Goal: Task Accomplishment & Management: Use online tool/utility

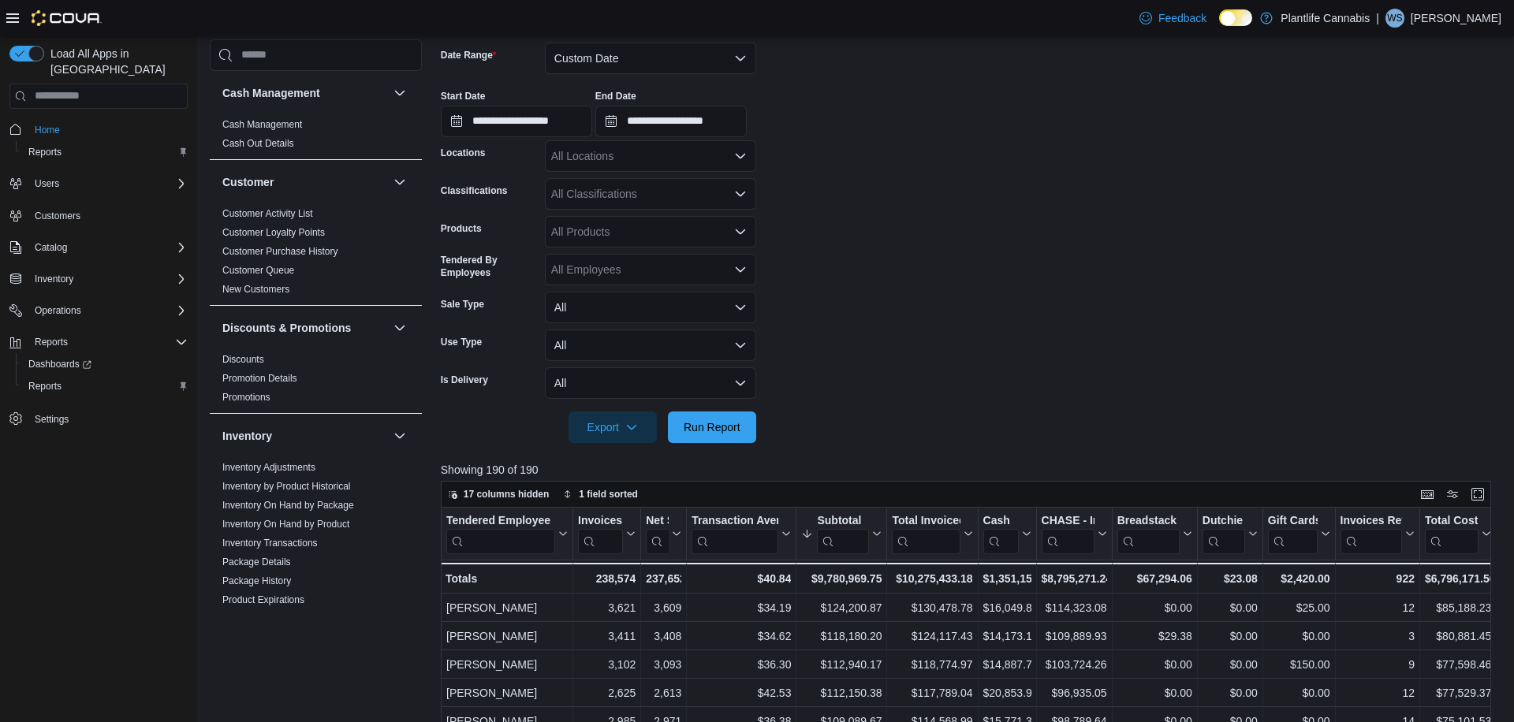
scroll to position [238, 0]
click at [636, 59] on button "Custom Date" at bounding box center [650, 59] width 211 height 32
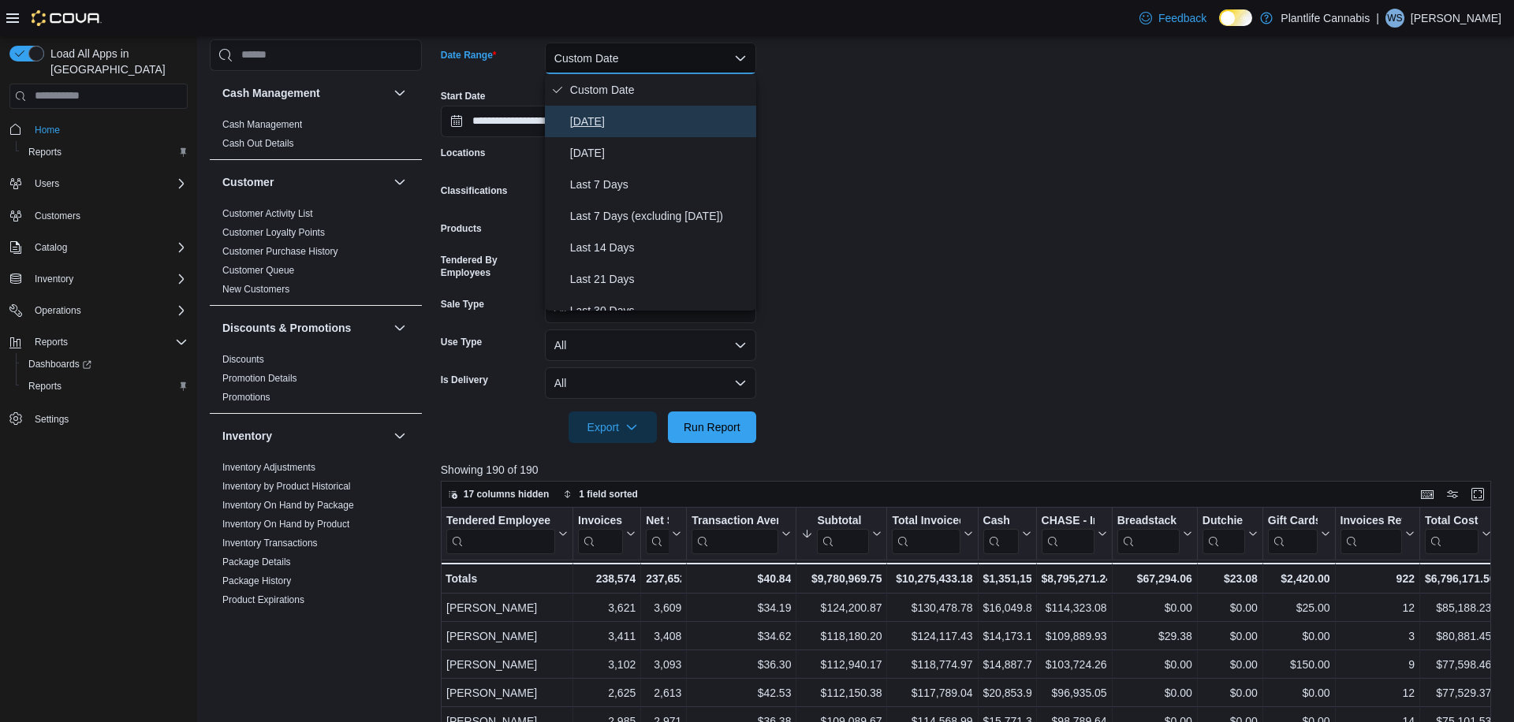
click at [600, 125] on span "[DATE]" at bounding box center [660, 121] width 180 height 19
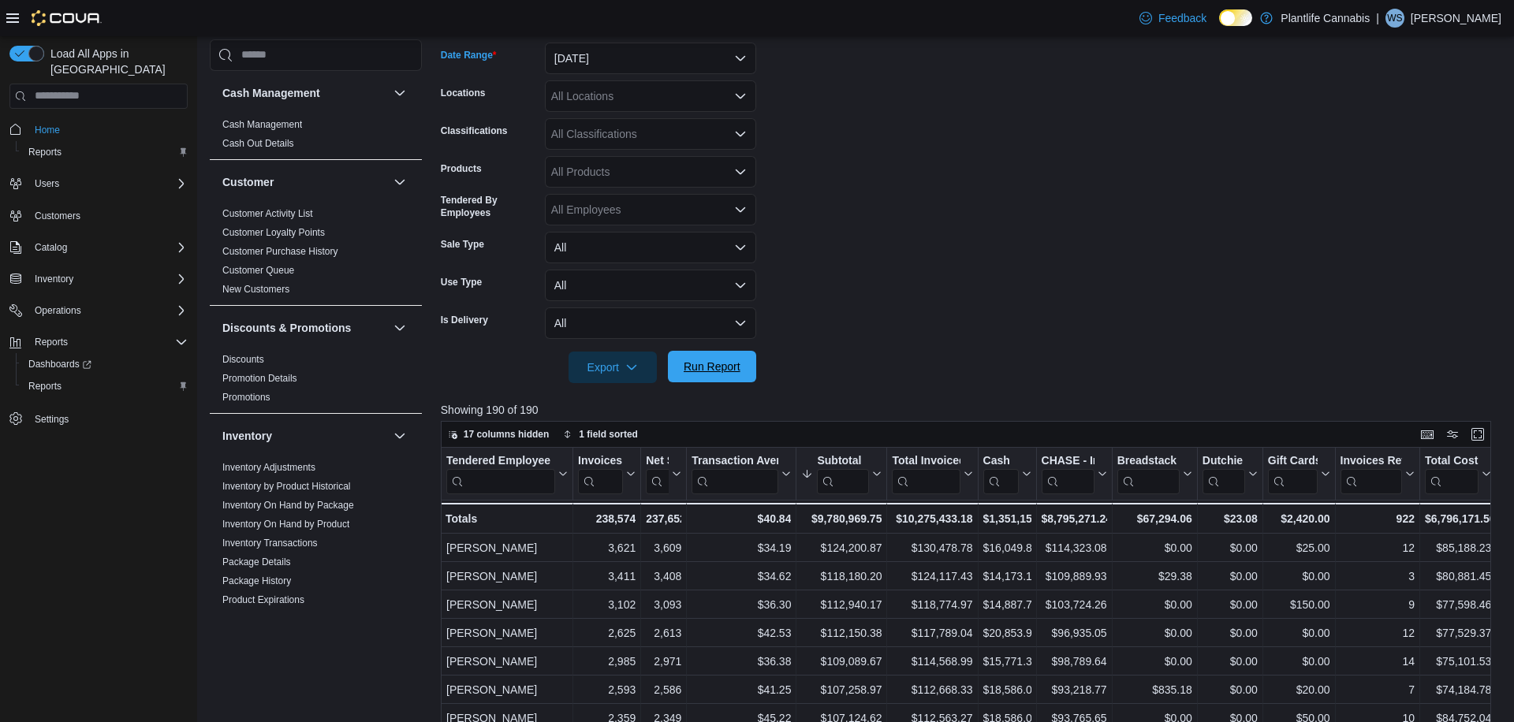
click at [684, 368] on span "Run Report" at bounding box center [712, 367] width 57 height 16
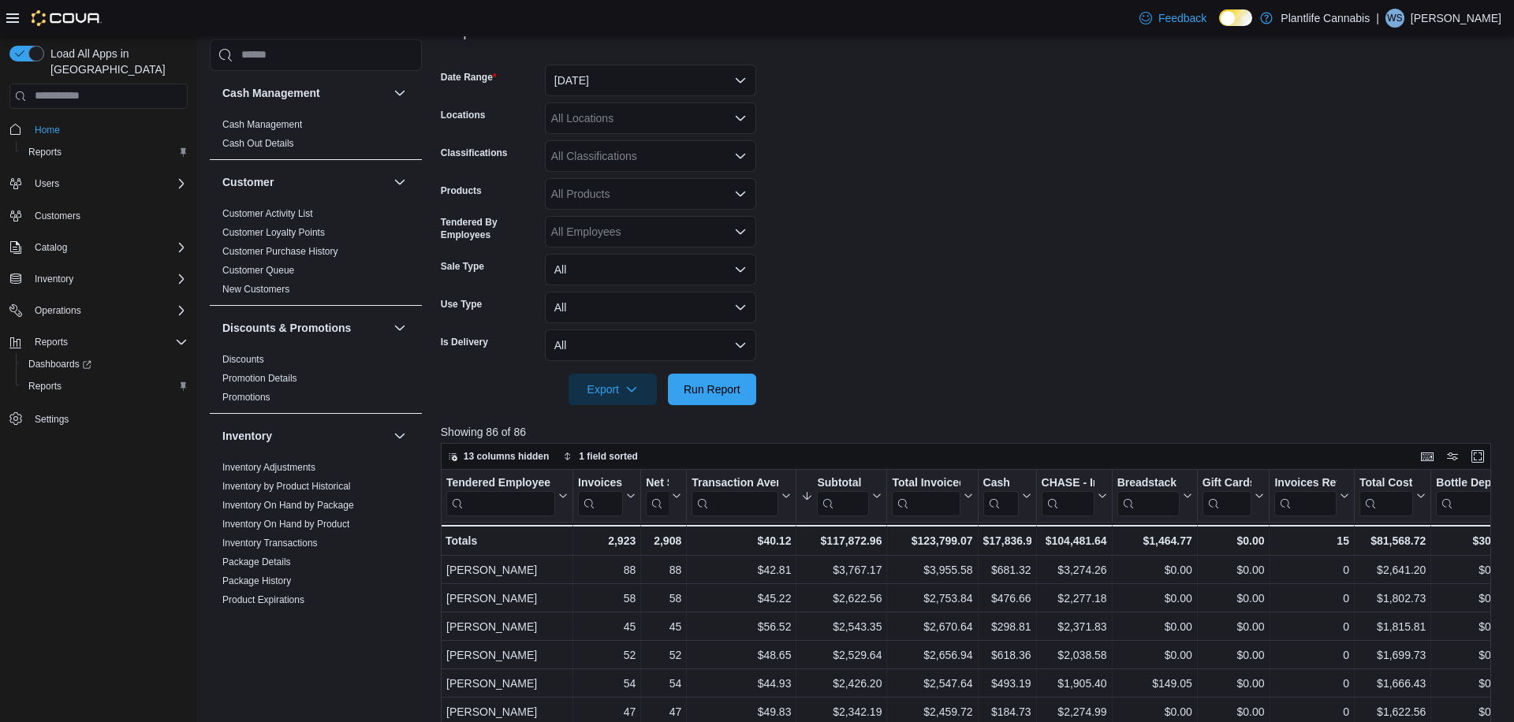
scroll to position [214, 0]
click at [577, 83] on button "[DATE]" at bounding box center [650, 83] width 211 height 32
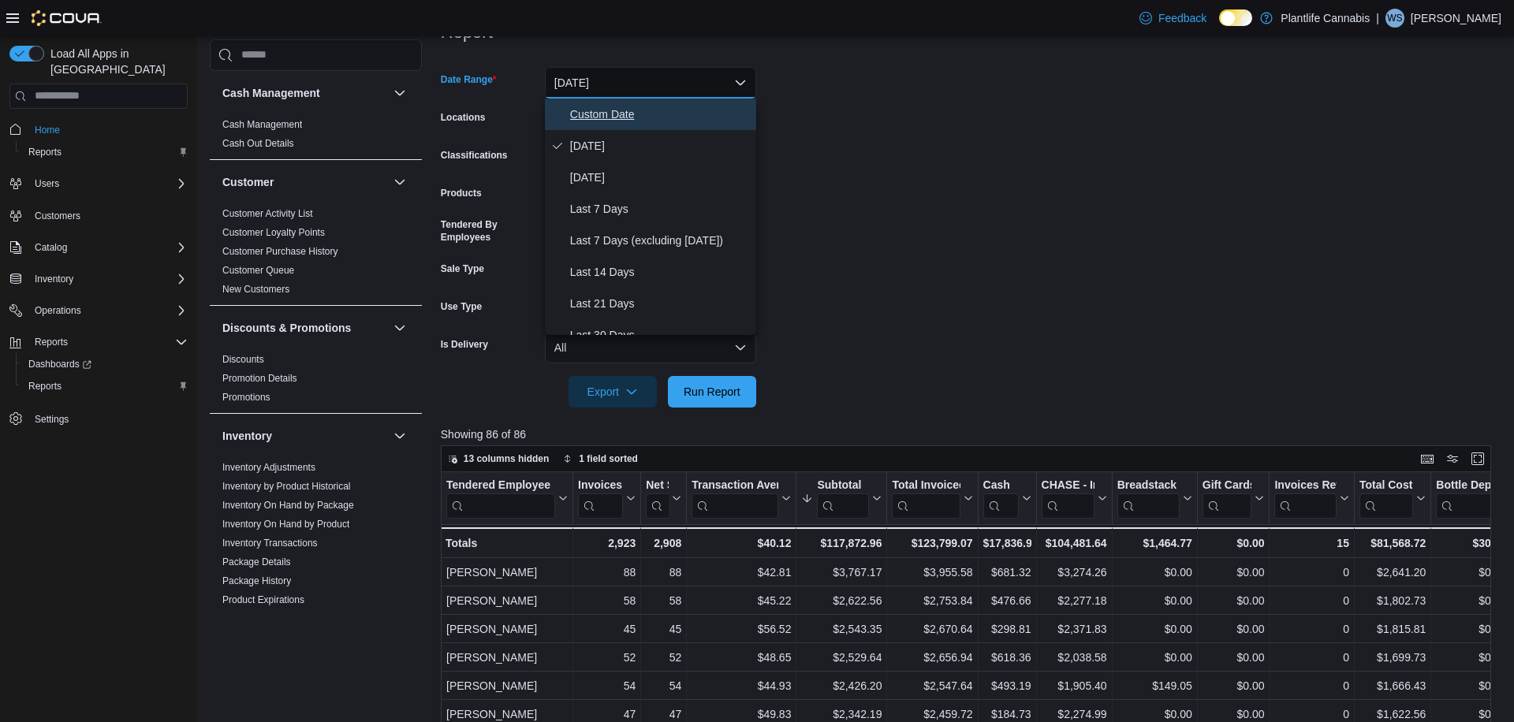
click at [588, 118] on span "Custom Date" at bounding box center [660, 114] width 180 height 19
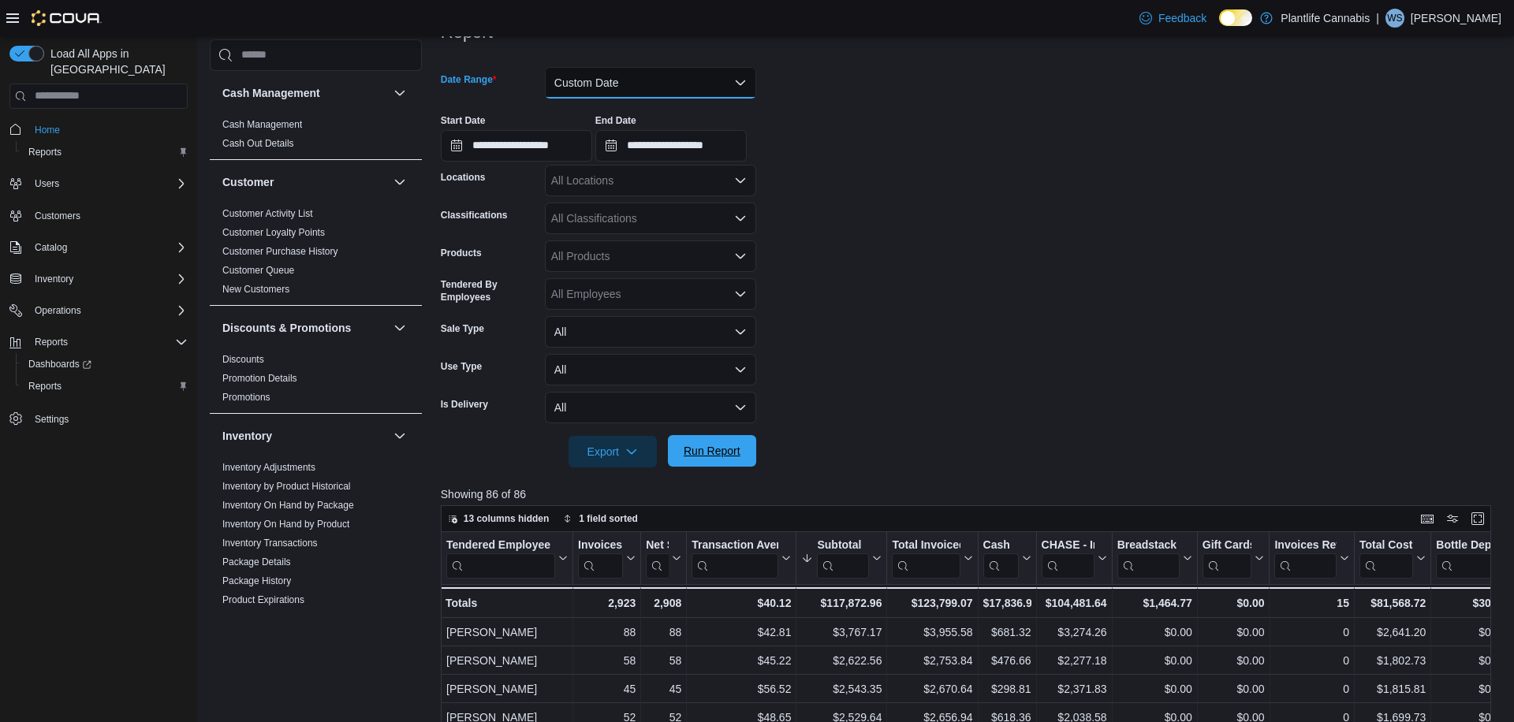
scroll to position [214, 0]
click at [703, 451] on span "Run Report" at bounding box center [712, 450] width 57 height 16
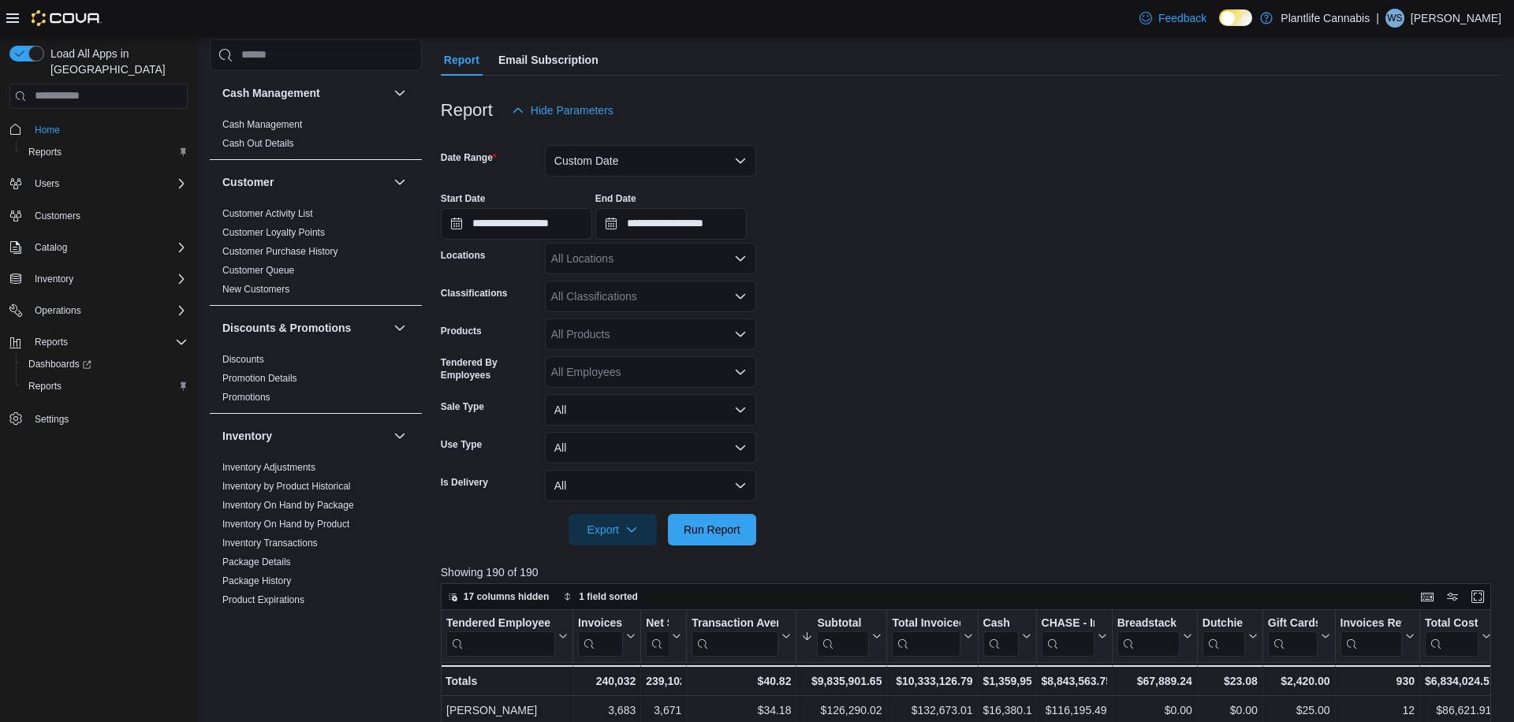
scroll to position [121, 0]
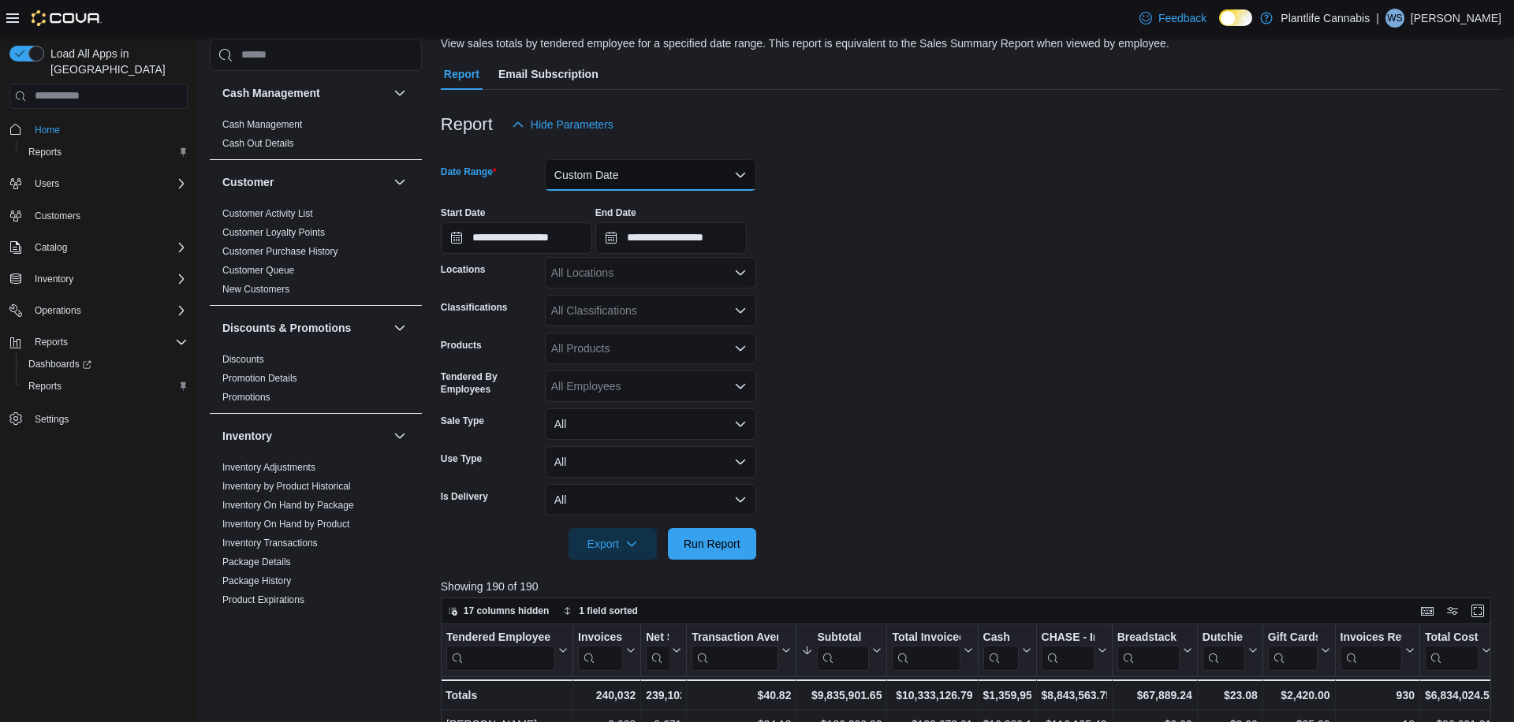
click at [638, 173] on button "Custom Date" at bounding box center [650, 175] width 211 height 32
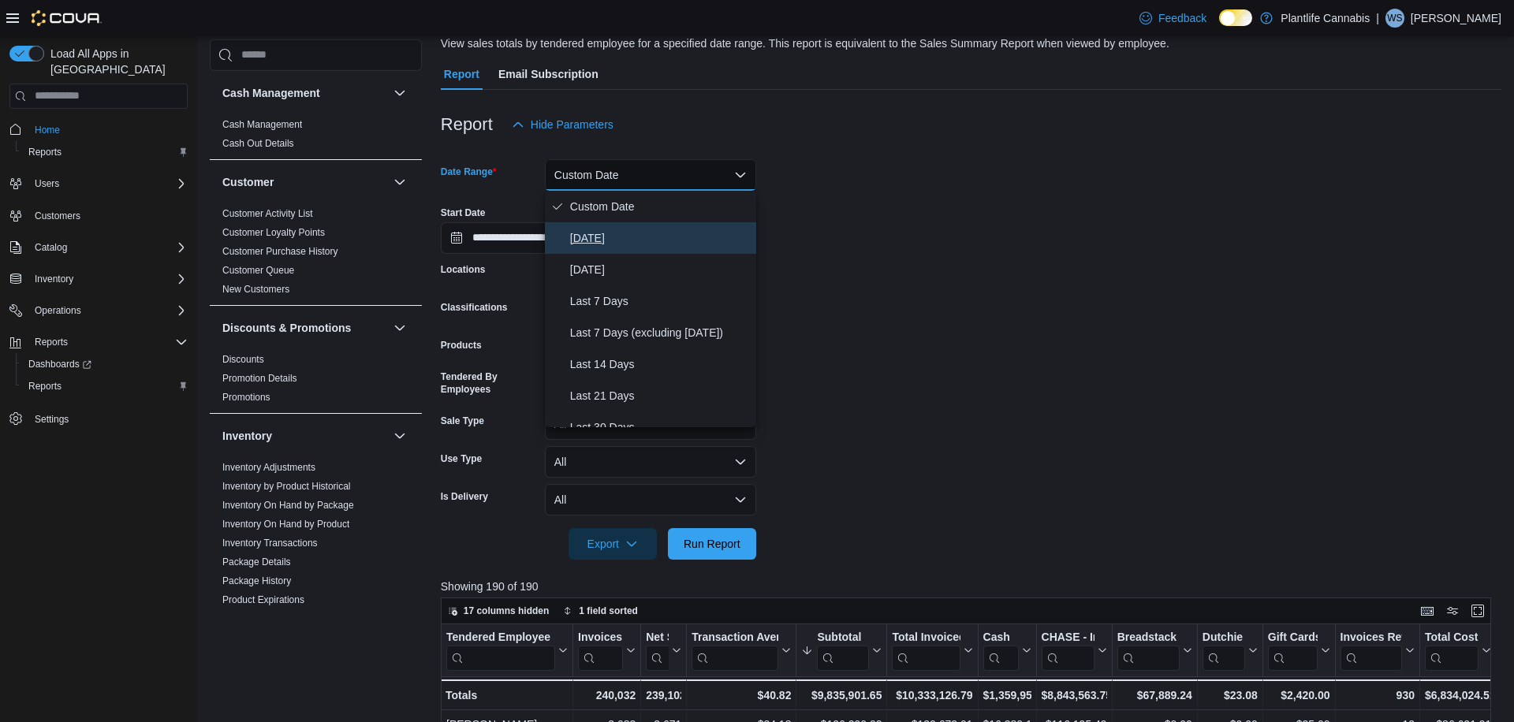
click at [580, 233] on span "[DATE]" at bounding box center [660, 238] width 180 height 19
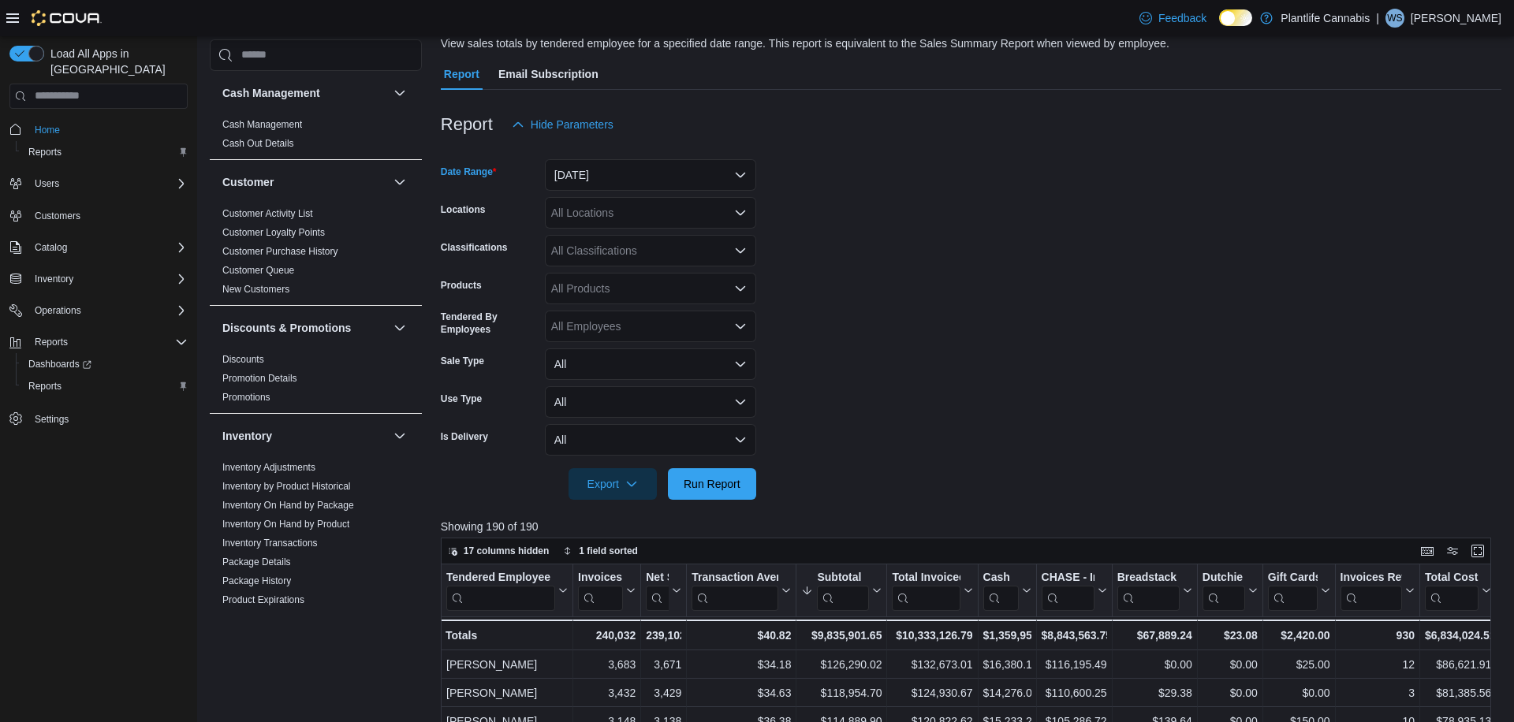
click at [602, 253] on div "All Classifications" at bounding box center [650, 251] width 211 height 32
type input "***"
click at [613, 275] on span "Accessory Group" at bounding box center [621, 278] width 84 height 16
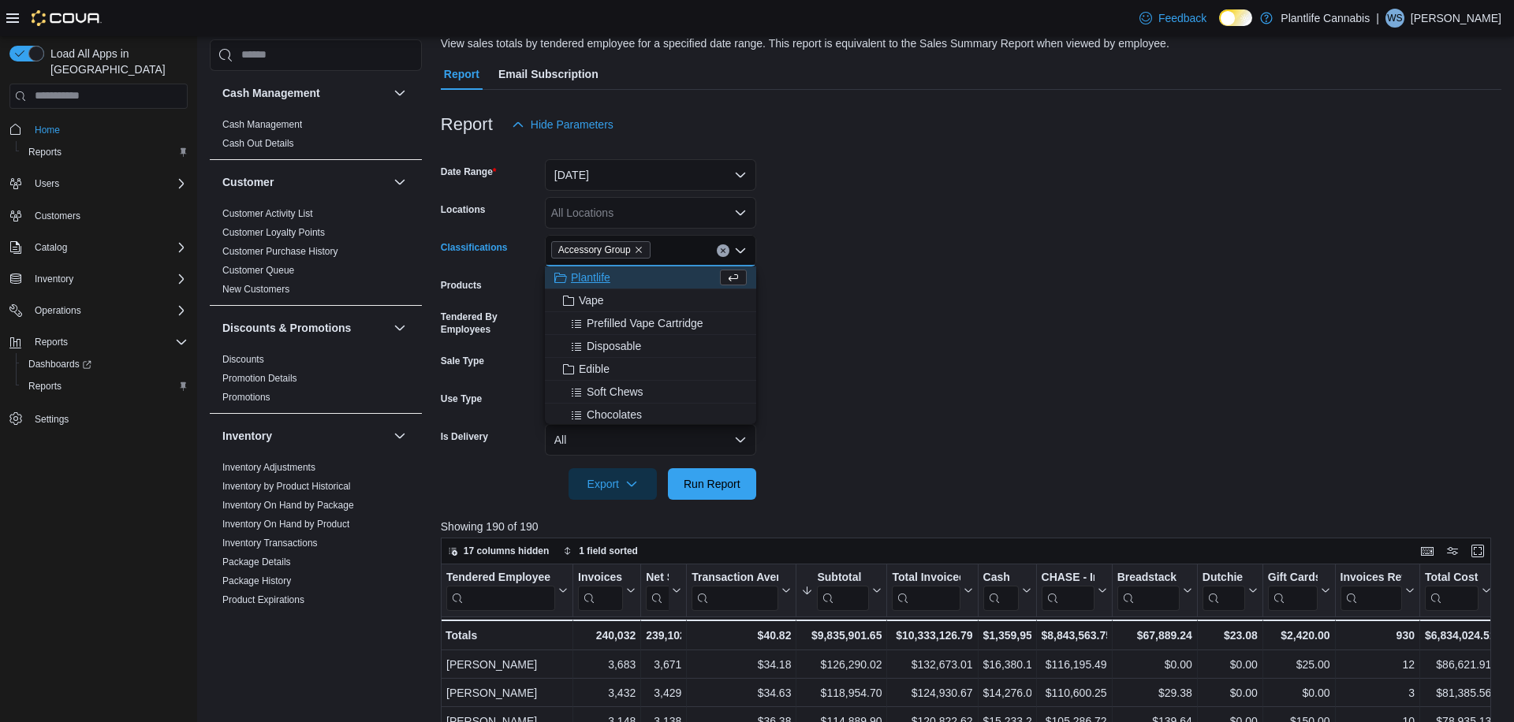
drag, startPoint x: 1093, startPoint y: 400, endPoint x: 1031, endPoint y: 399, distance: 62.3
click at [1092, 400] on form "Date Range [DATE] Locations All Locations Classifications Accessory Group Combo…" at bounding box center [971, 320] width 1061 height 360
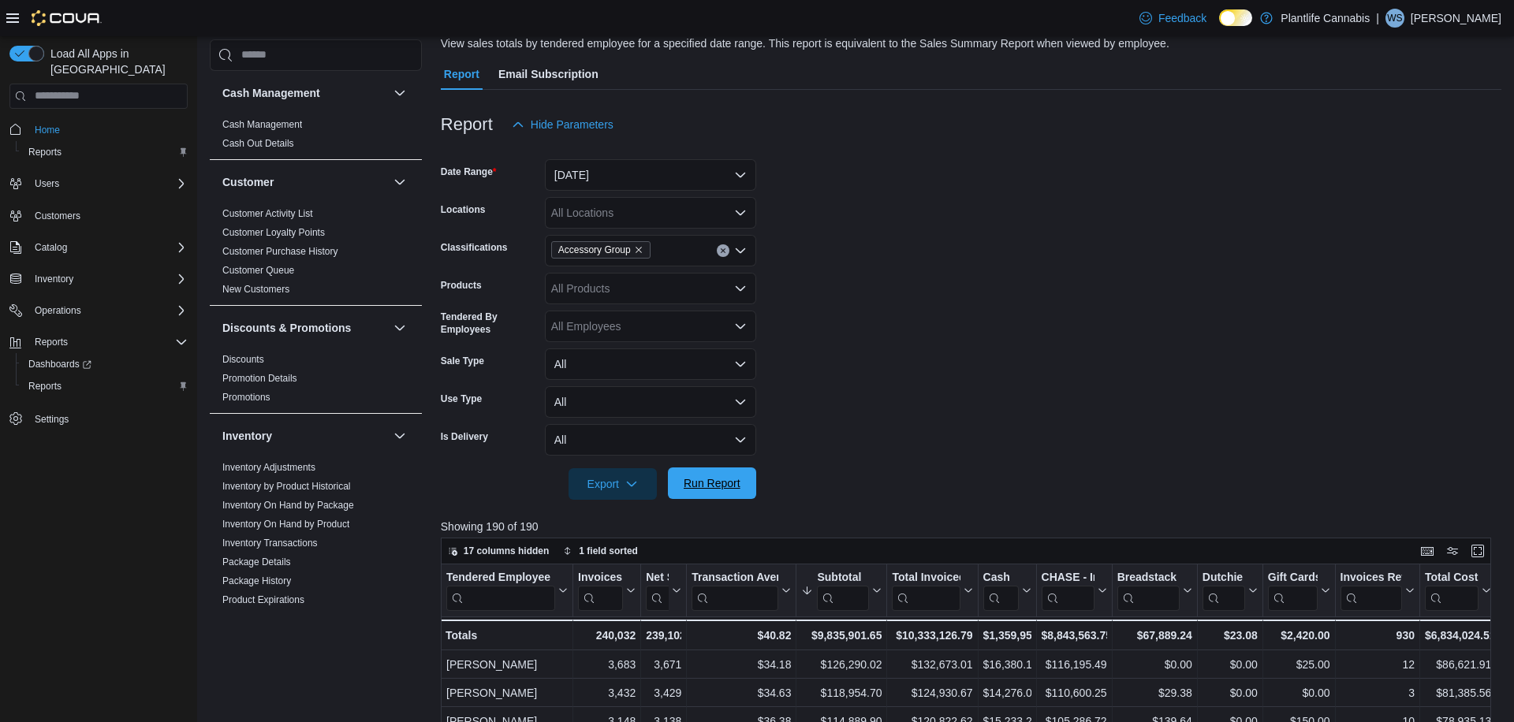
click at [740, 483] on span "Run Report" at bounding box center [712, 484] width 57 height 16
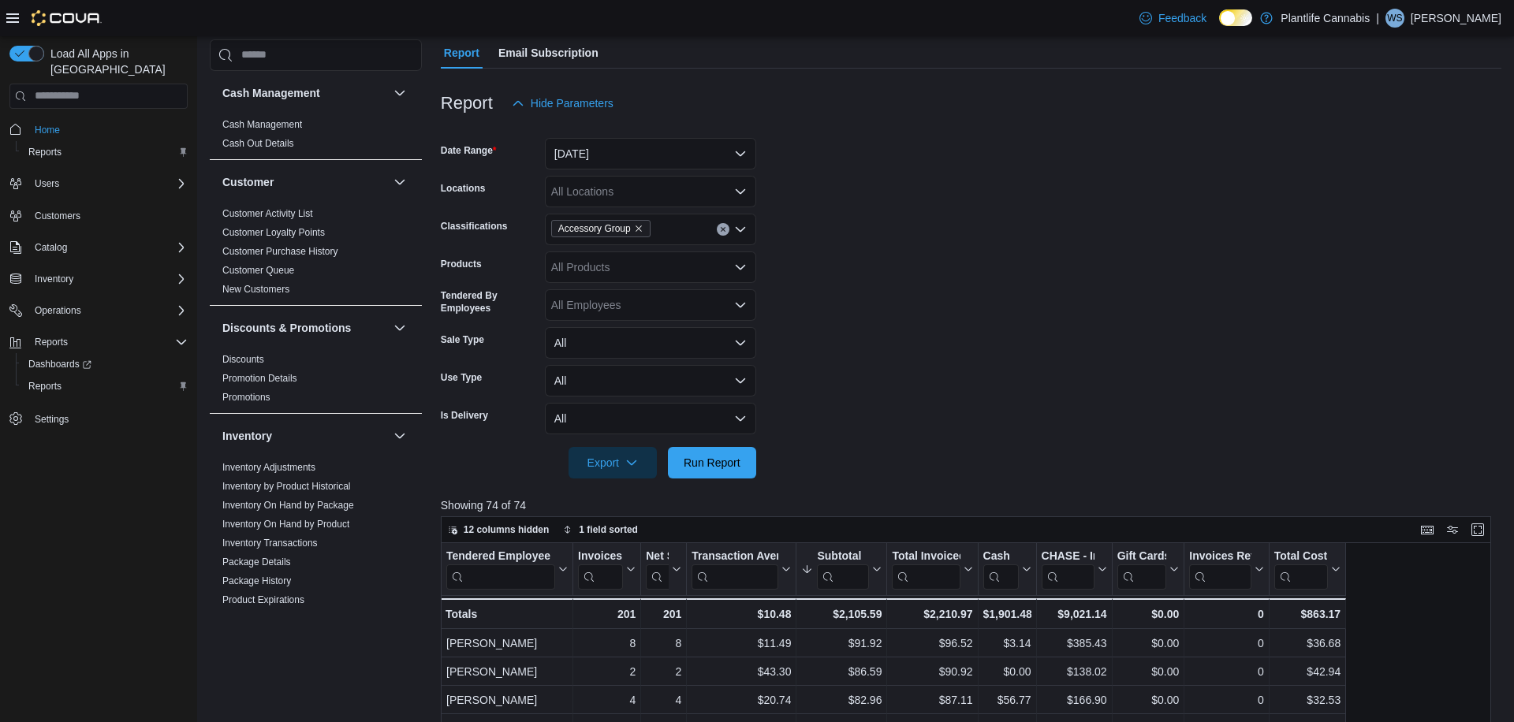
scroll to position [140, 0]
click at [594, 151] on button "[DATE]" at bounding box center [650, 157] width 211 height 32
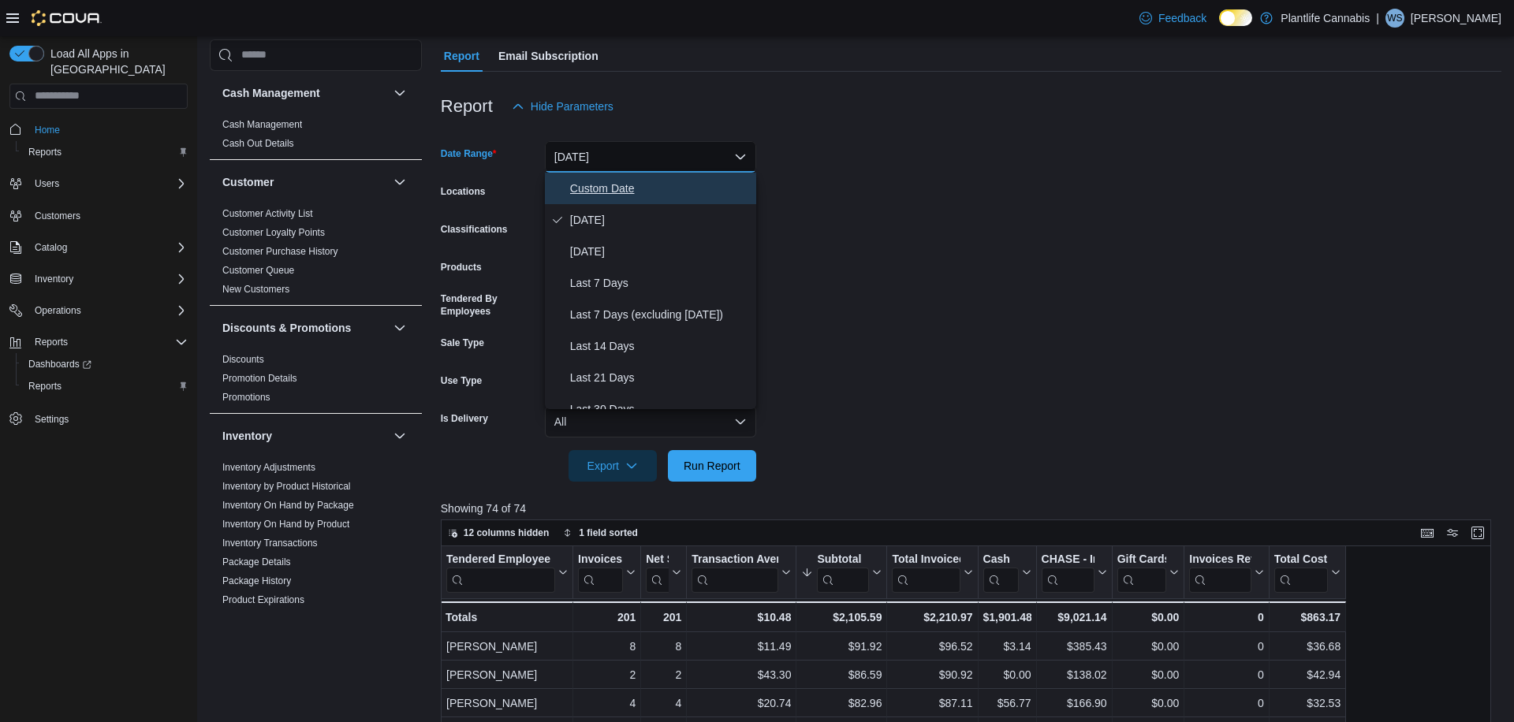
click at [584, 186] on span "Custom Date" at bounding box center [660, 188] width 180 height 19
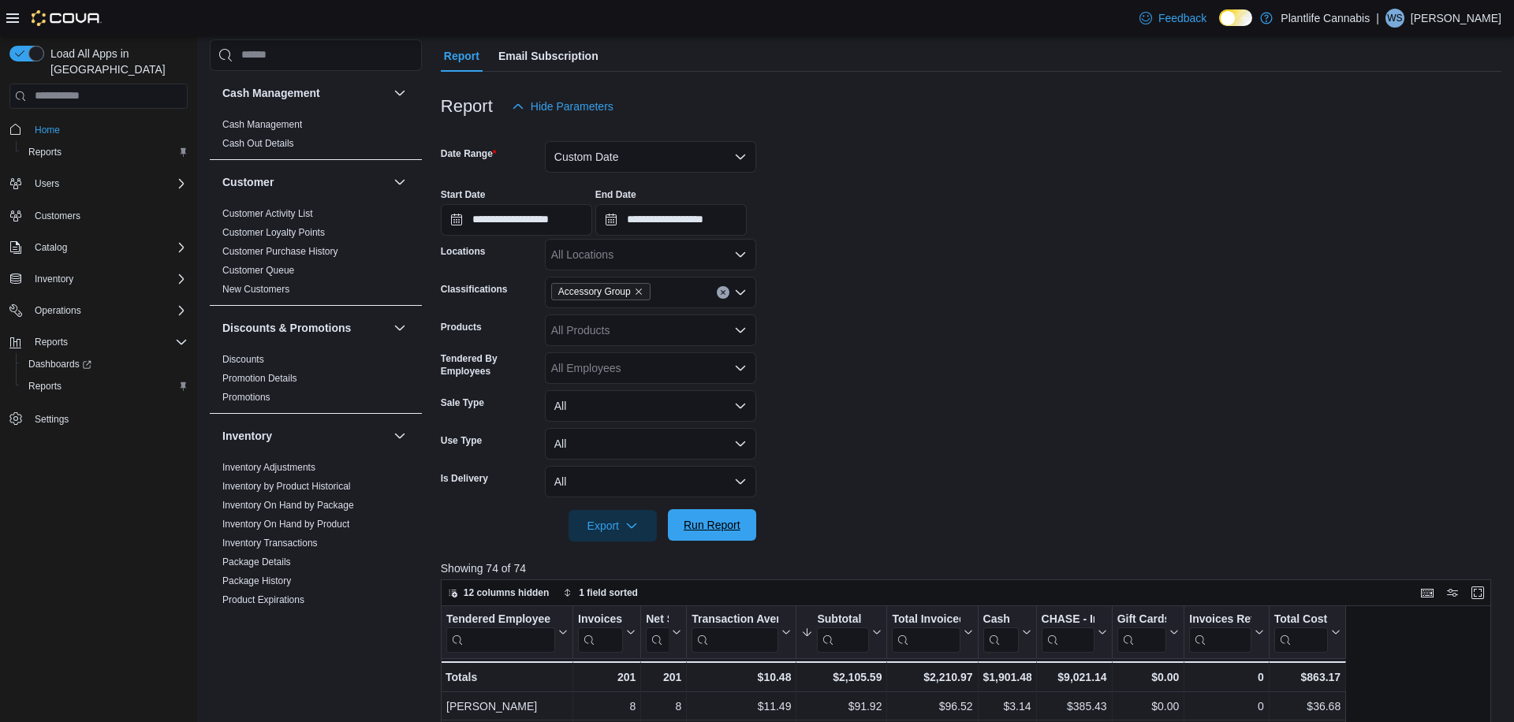
click at [734, 520] on span "Run Report" at bounding box center [712, 525] width 57 height 16
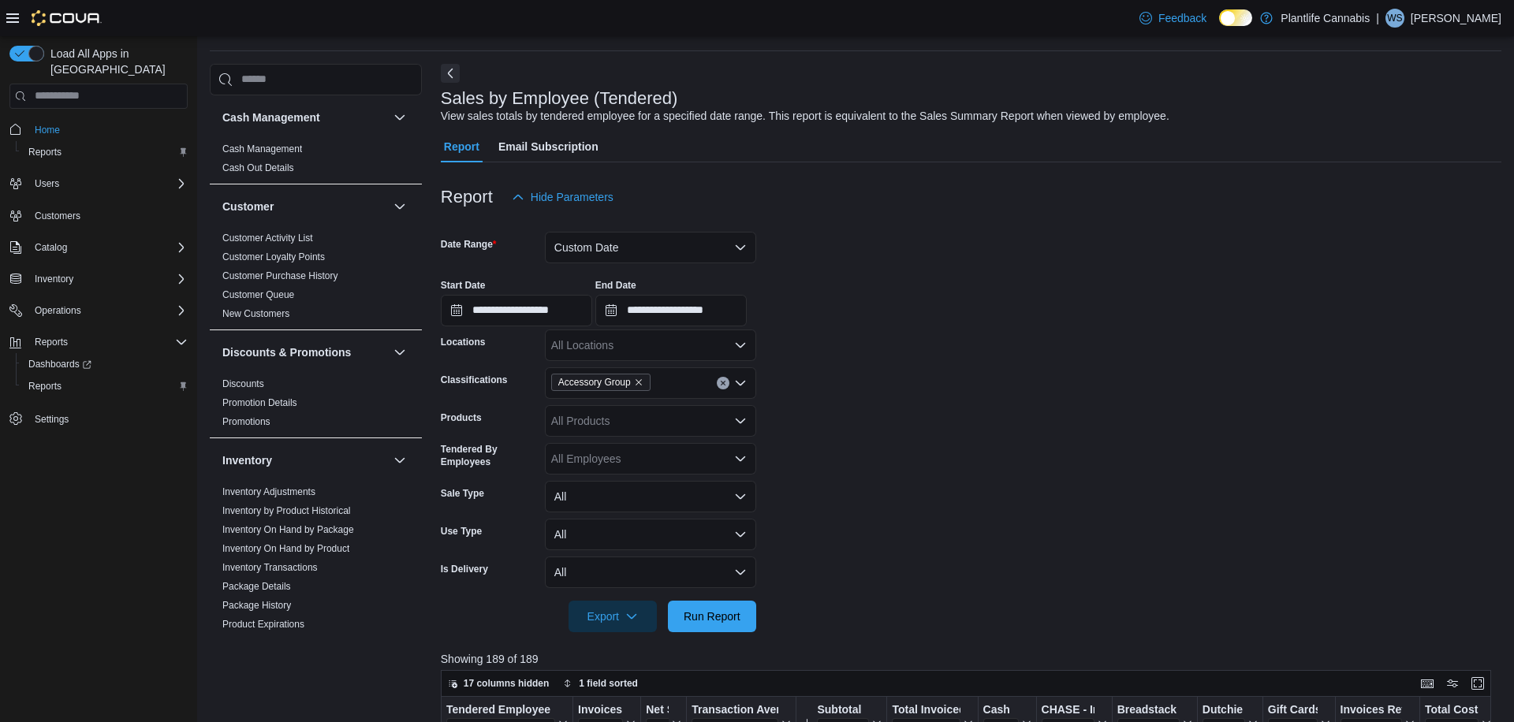
scroll to position [47, 0]
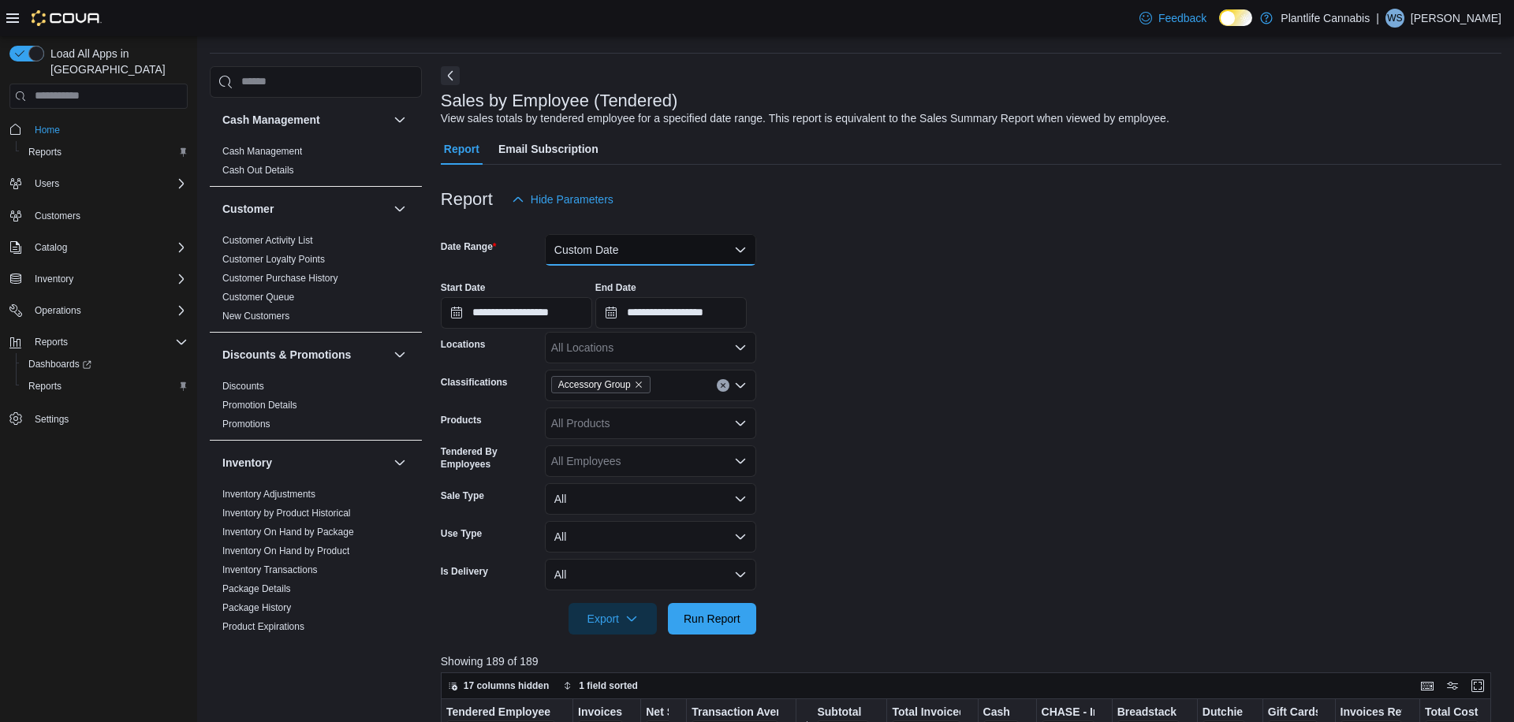
click at [588, 263] on button "Custom Date" at bounding box center [650, 250] width 211 height 32
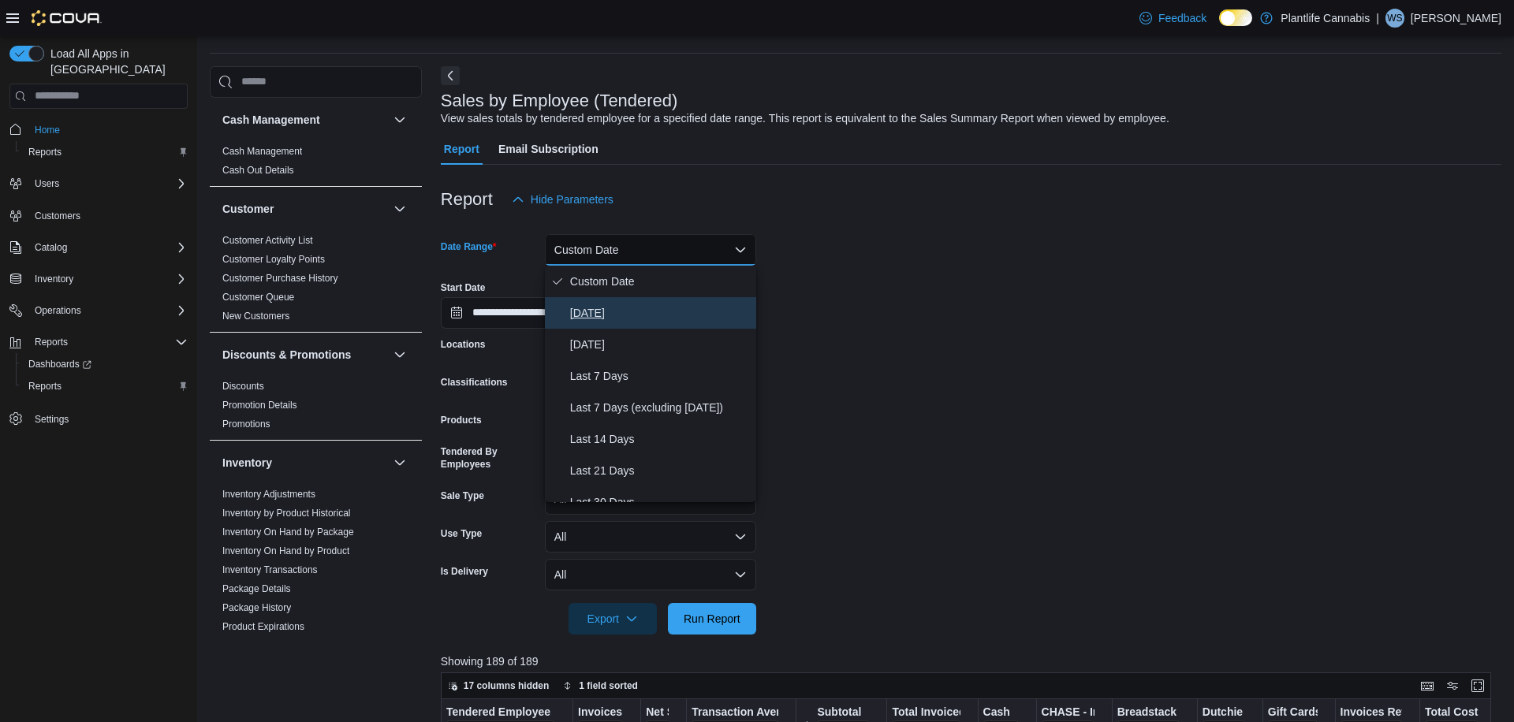
click at [610, 315] on span "[DATE]" at bounding box center [660, 313] width 180 height 19
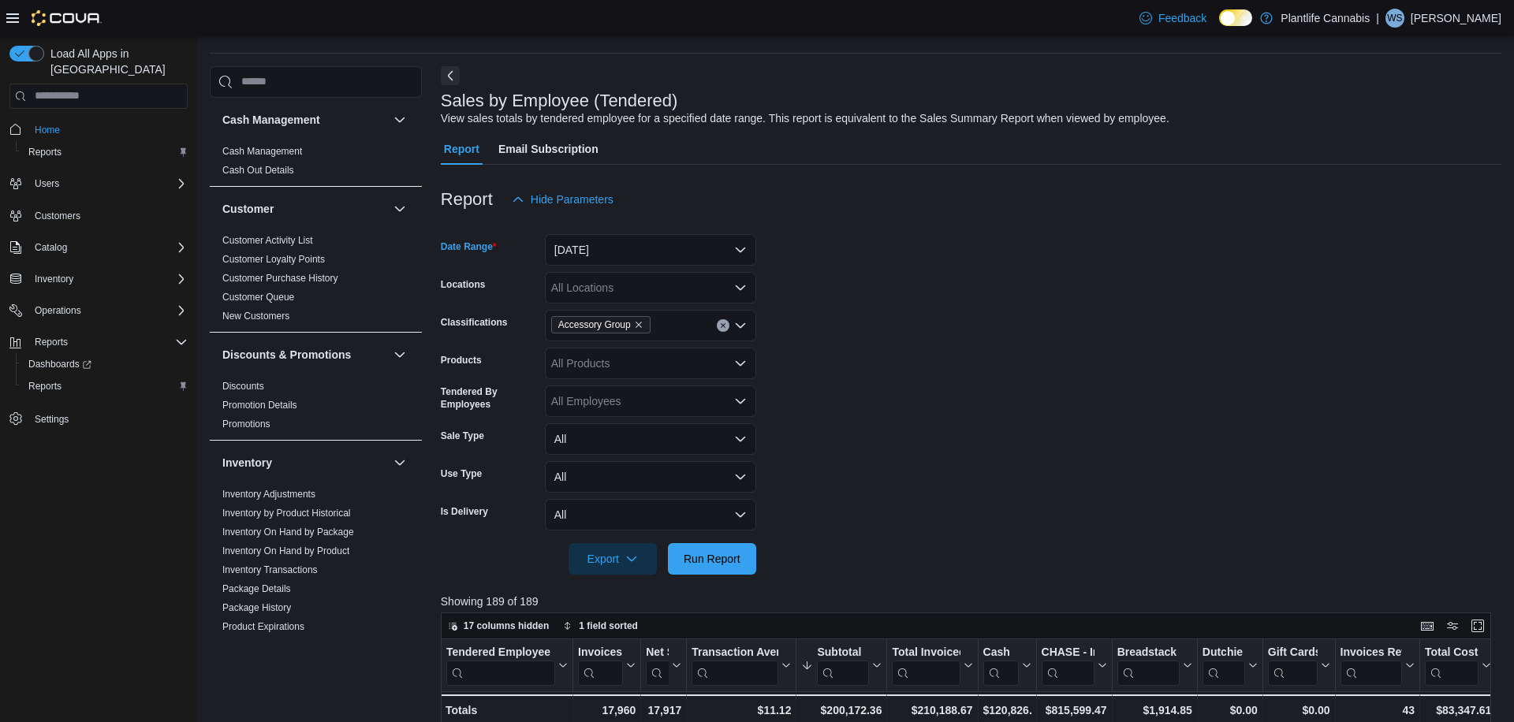
click at [596, 285] on div "All Locations" at bounding box center [650, 288] width 211 height 32
type input "***"
click at [643, 358] on div "Airdrie" at bounding box center [650, 361] width 192 height 16
click at [1171, 334] on form "Date Range [DATE] Locations Airdrie Classifications Accessory Group Products Al…" at bounding box center [971, 395] width 1061 height 360
click at [689, 566] on span "Run Report" at bounding box center [711, 559] width 69 height 32
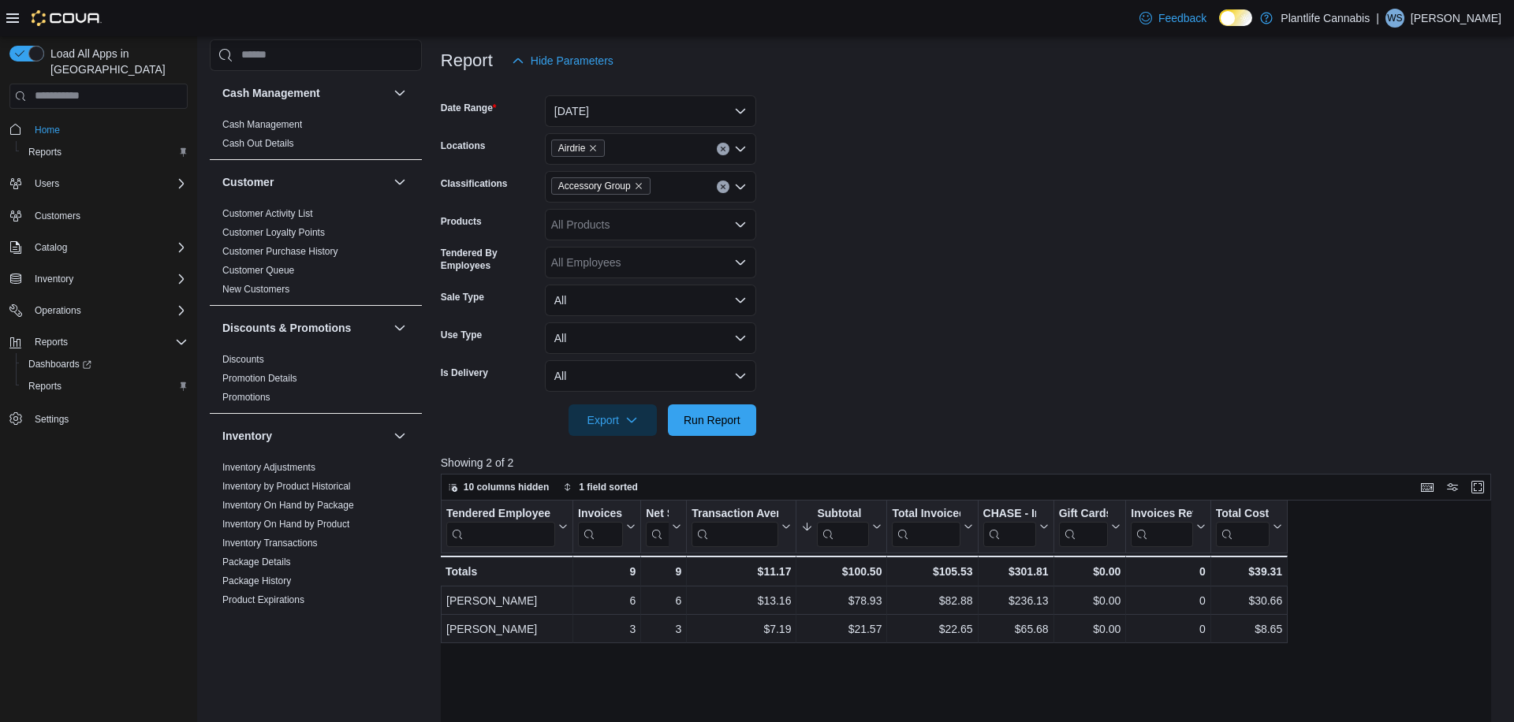
scroll to position [191, 0]
click at [726, 151] on button "Clear input" at bounding box center [723, 150] width 13 height 13
click at [627, 113] on button "[DATE]" at bounding box center [650, 112] width 211 height 32
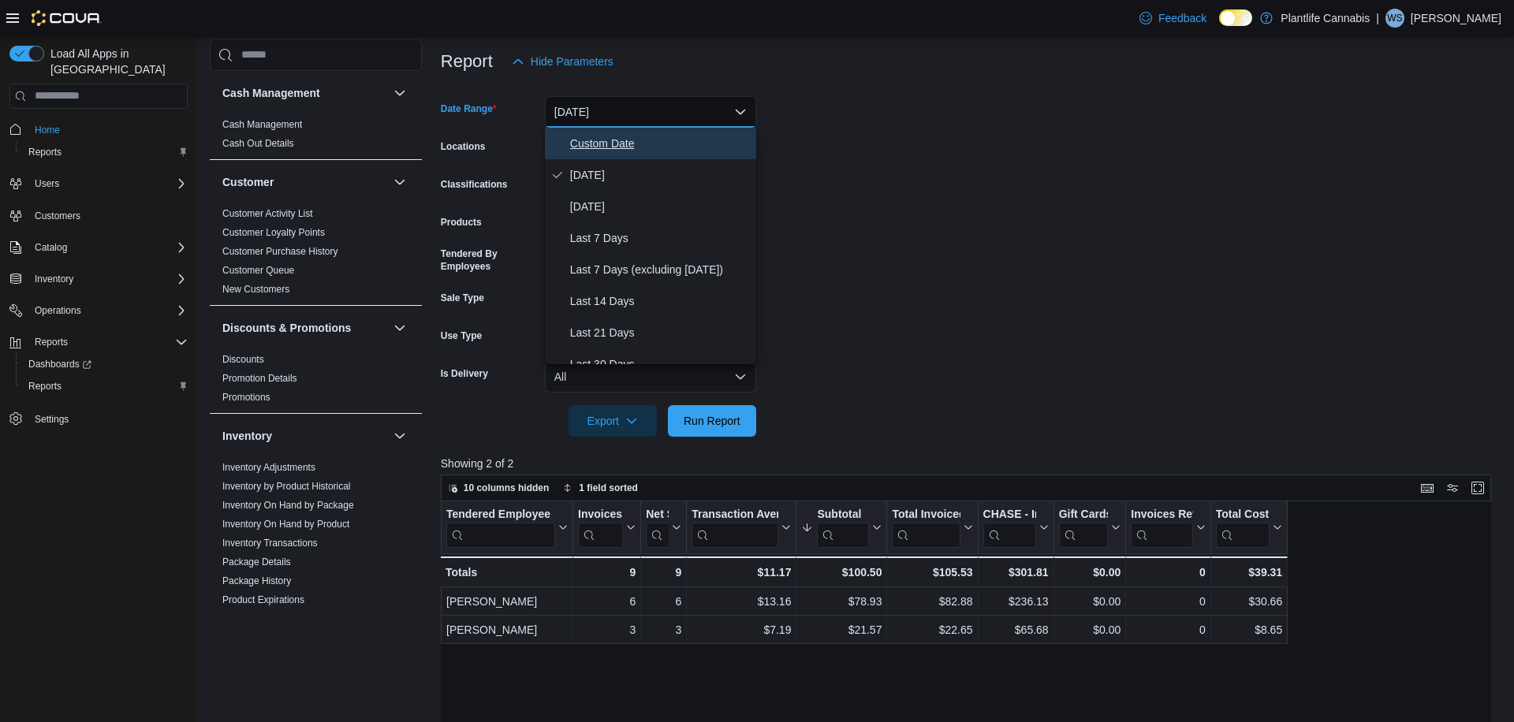
click at [567, 140] on button "Custom Date" at bounding box center [650, 144] width 211 height 32
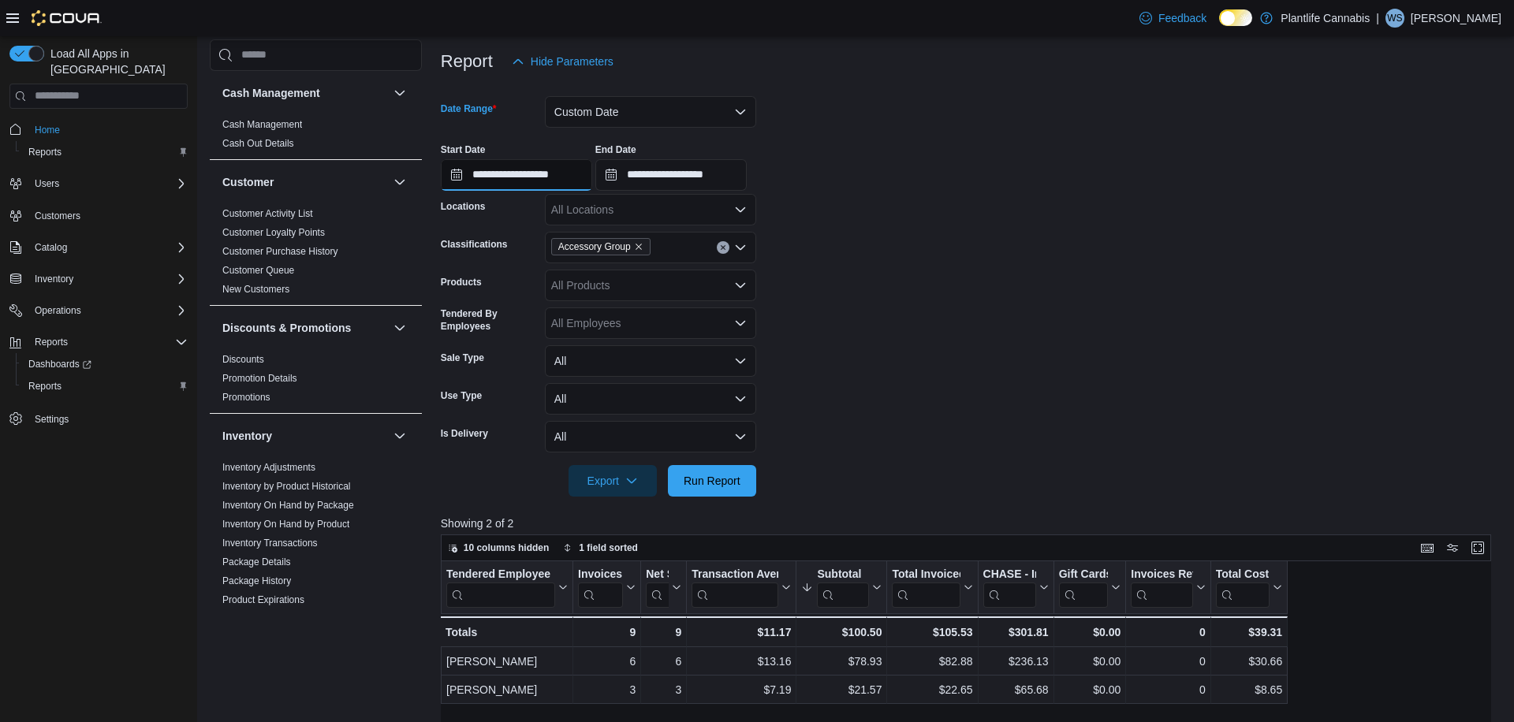
click at [490, 177] on input "**********" at bounding box center [516, 175] width 151 height 32
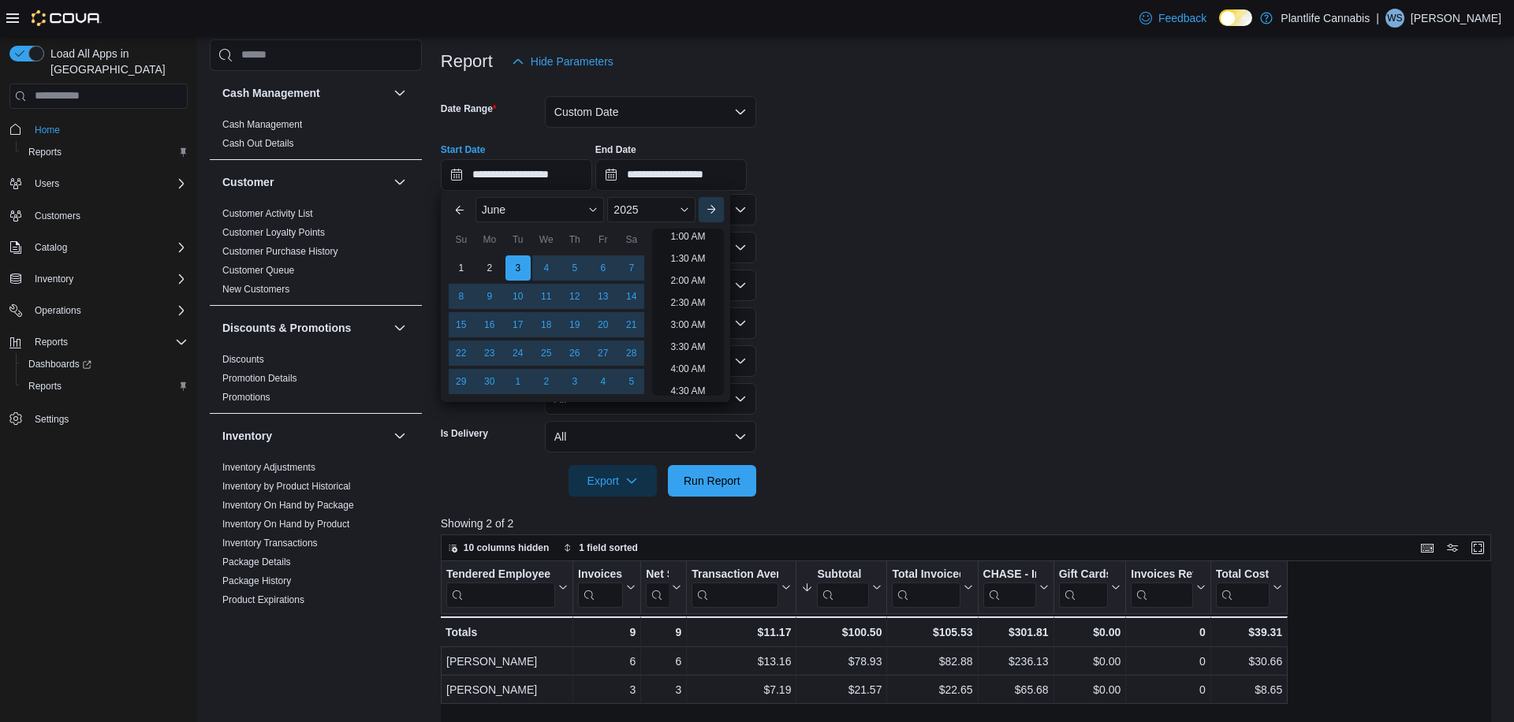
click at [713, 218] on button "Next month" at bounding box center [711, 209] width 25 height 25
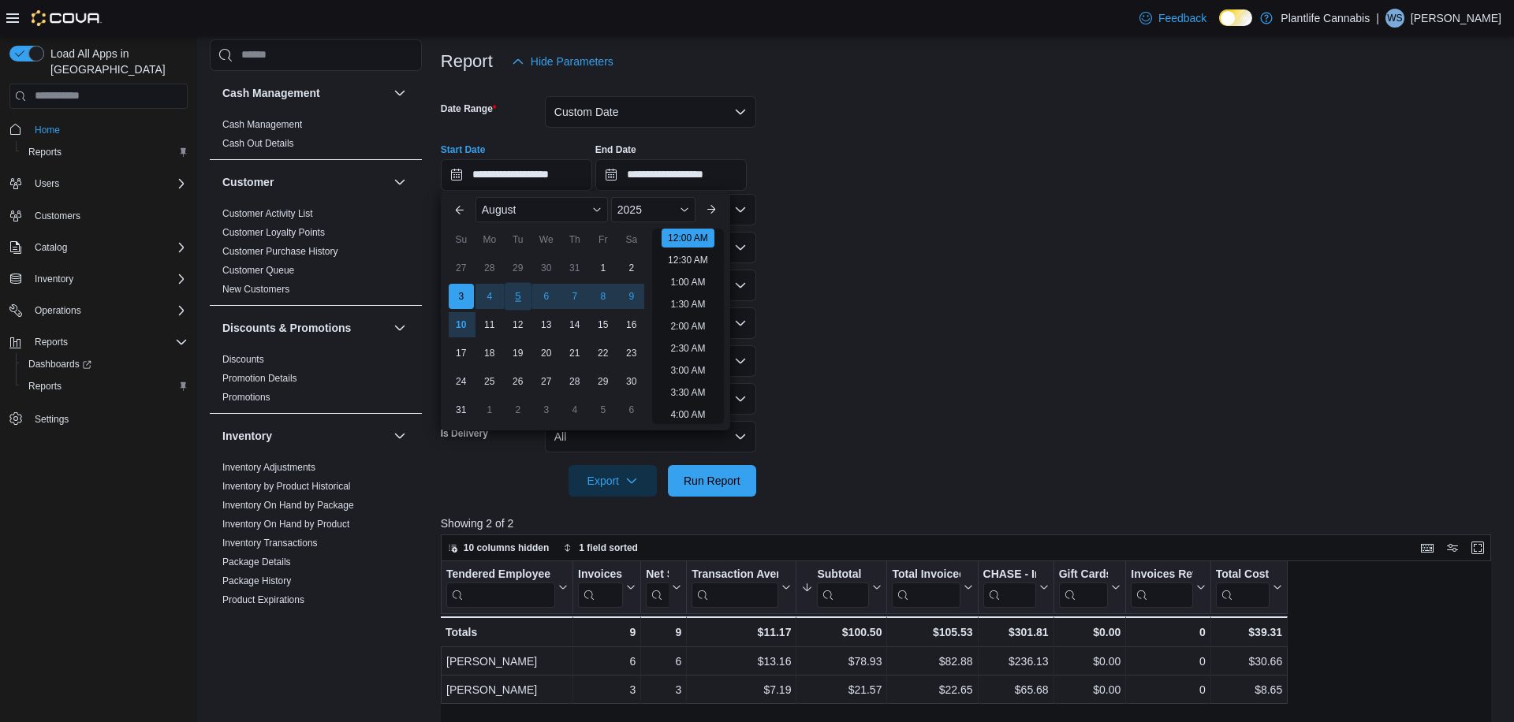
click at [517, 297] on div "5" at bounding box center [518, 296] width 28 height 28
type input "**********"
drag, startPoint x: 1007, startPoint y: 271, endPoint x: 995, endPoint y: 282, distance: 15.7
click at [1003, 272] on form "**********" at bounding box center [971, 287] width 1061 height 420
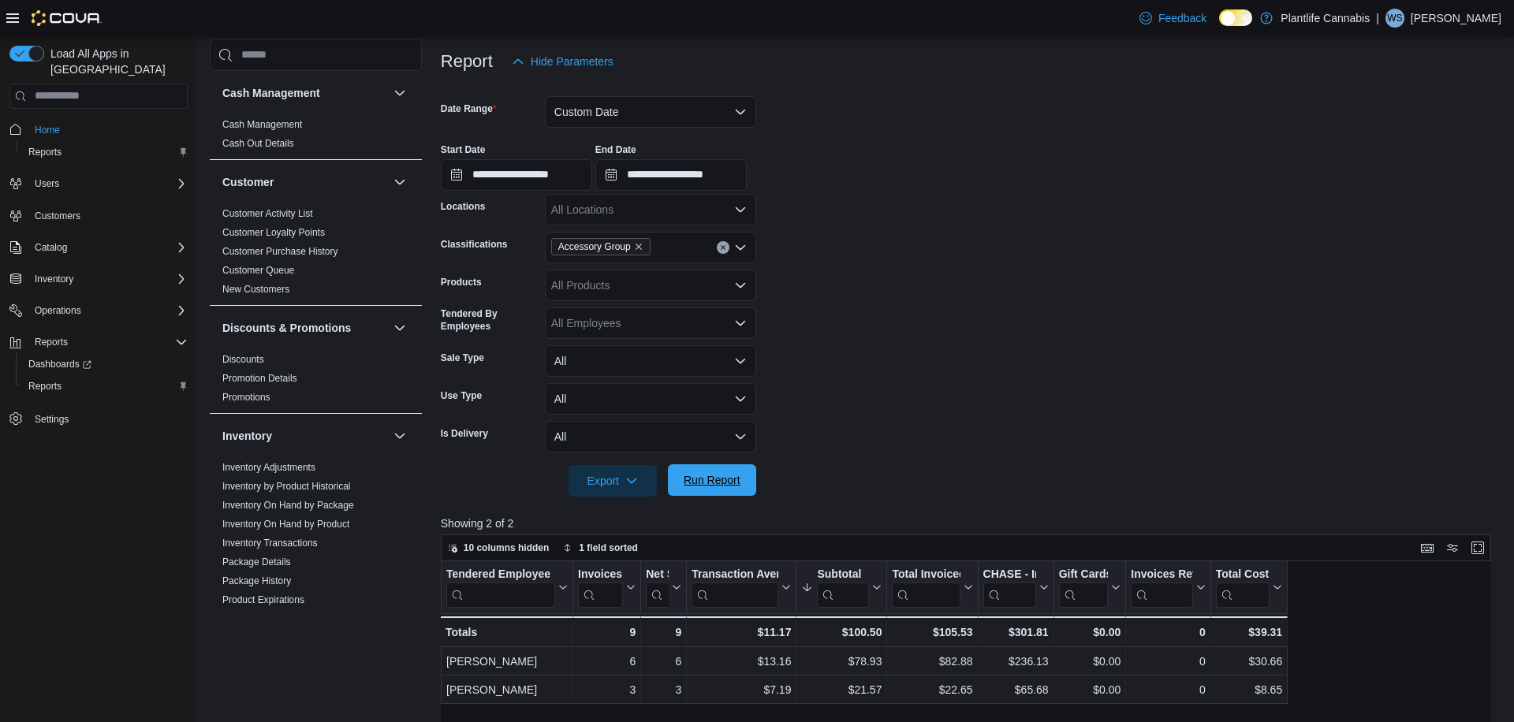
click at [726, 480] on span "Run Report" at bounding box center [712, 480] width 57 height 16
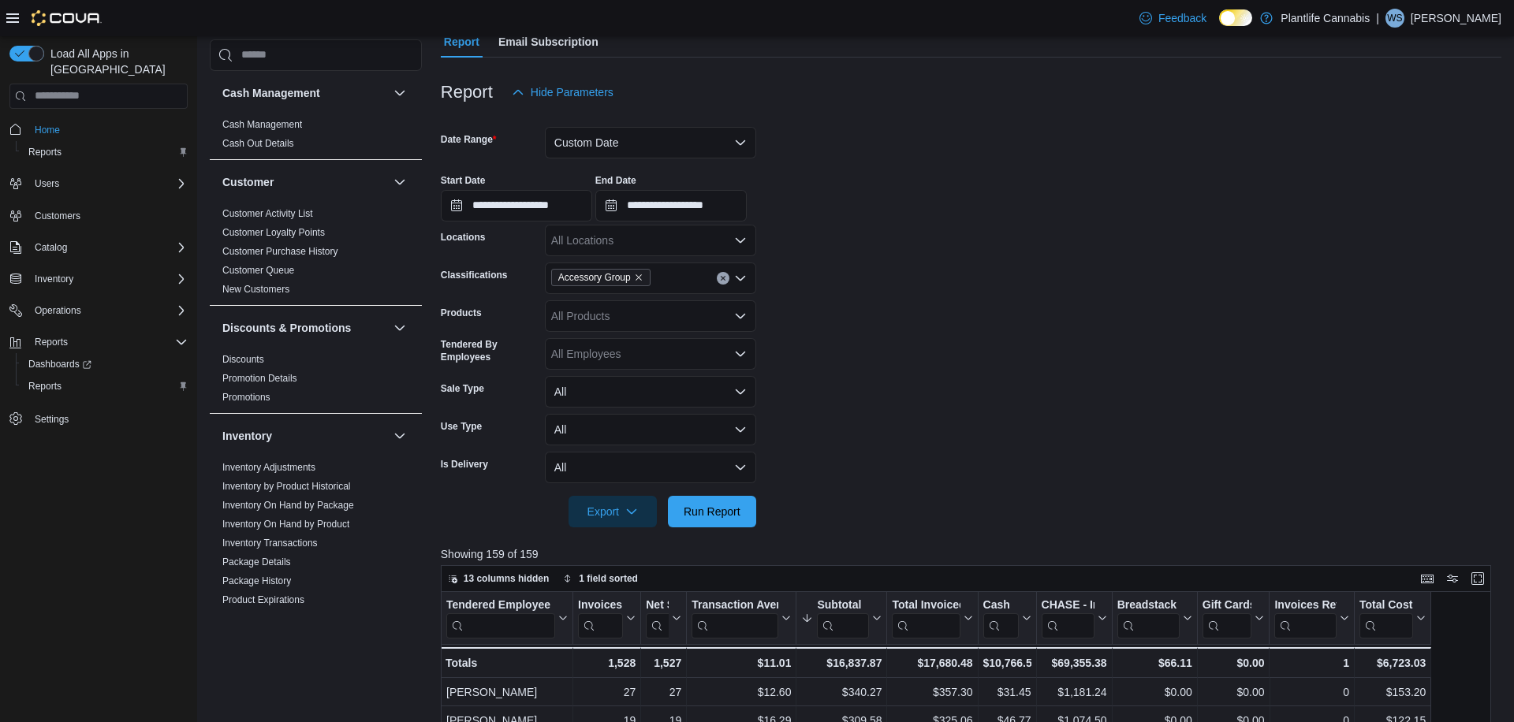
scroll to position [151, 0]
click at [603, 146] on button "Custom Date" at bounding box center [650, 145] width 211 height 32
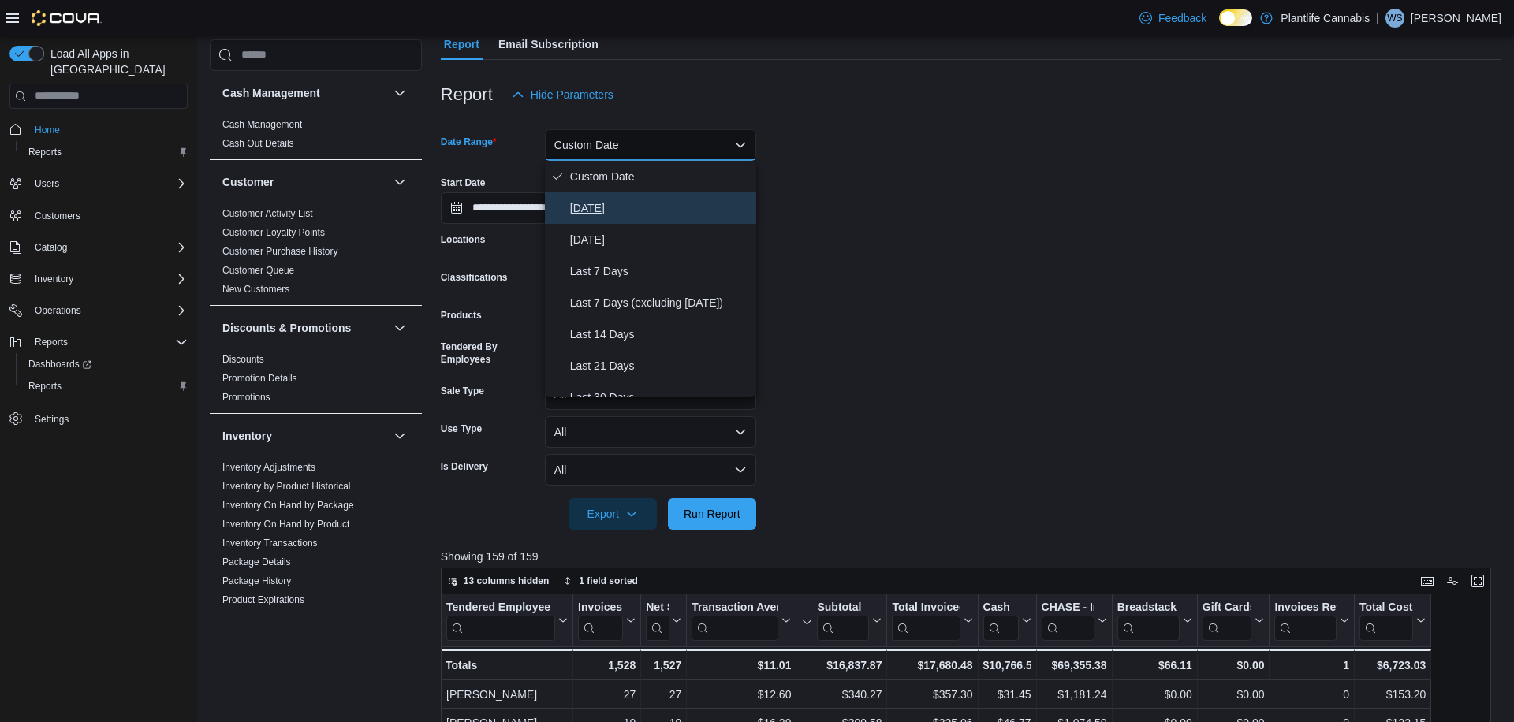
click at [601, 205] on span "[DATE]" at bounding box center [660, 208] width 180 height 19
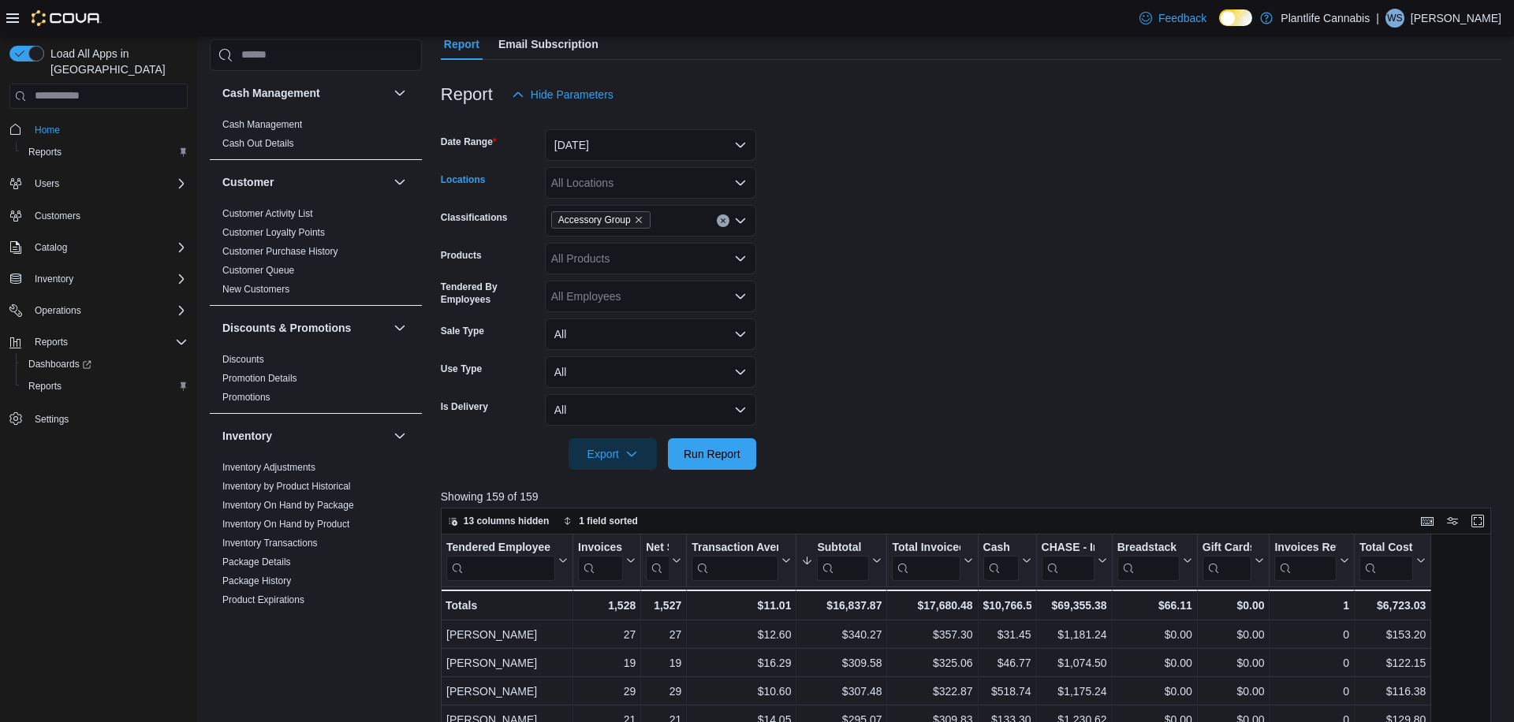
click at [613, 174] on div "All Locations" at bounding box center [650, 183] width 211 height 32
type input "***"
click at [612, 256] on span "Airdrie" at bounding box center [603, 256] width 32 height 16
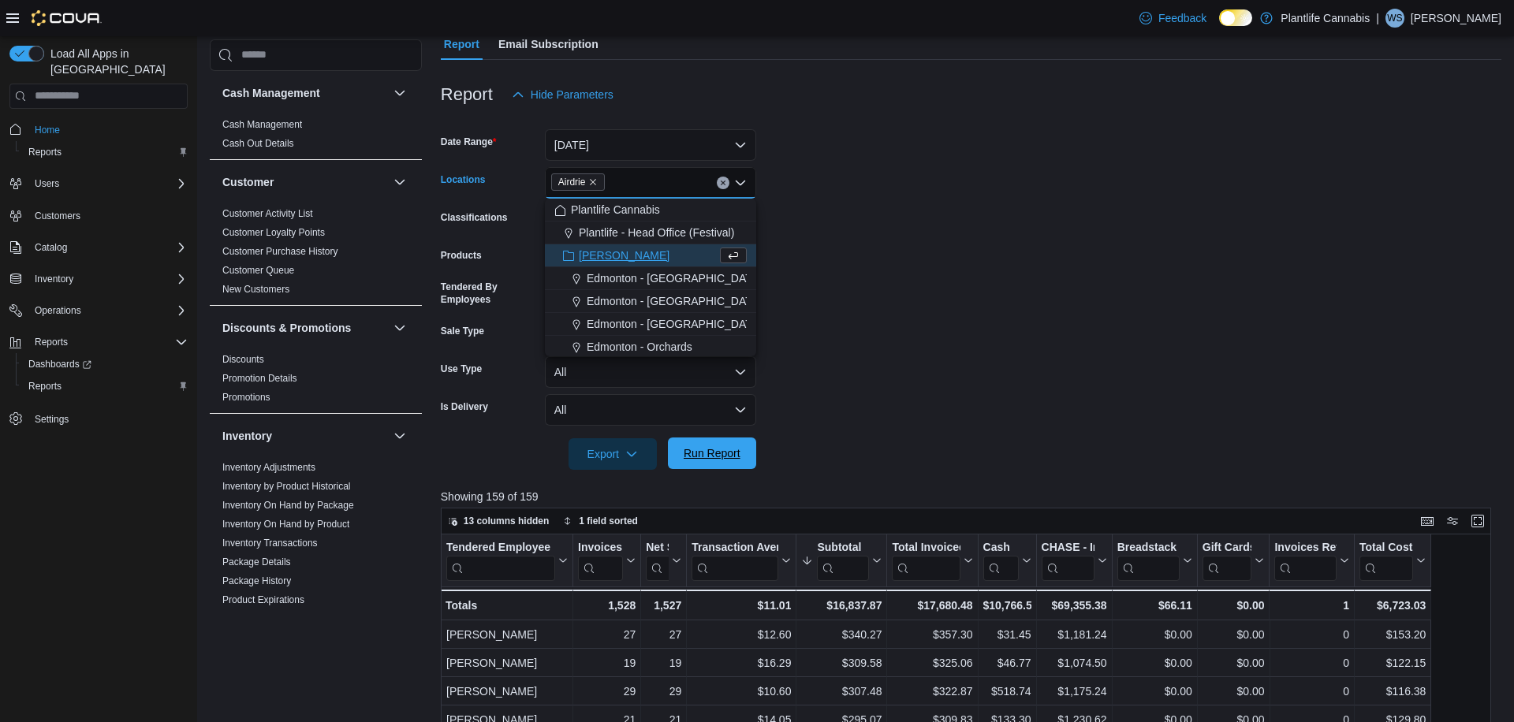
click at [702, 460] on span "Run Report" at bounding box center [712, 454] width 57 height 16
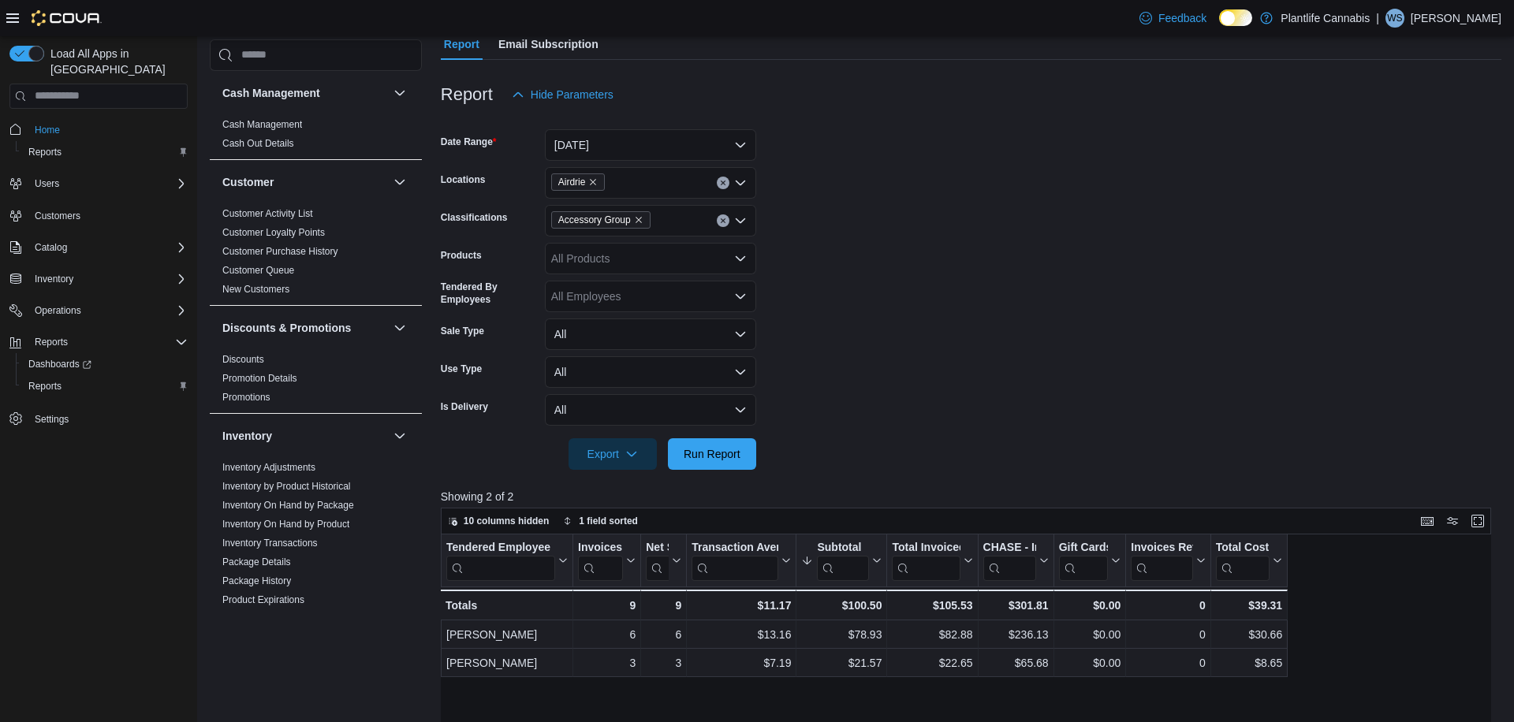
scroll to position [163, 0]
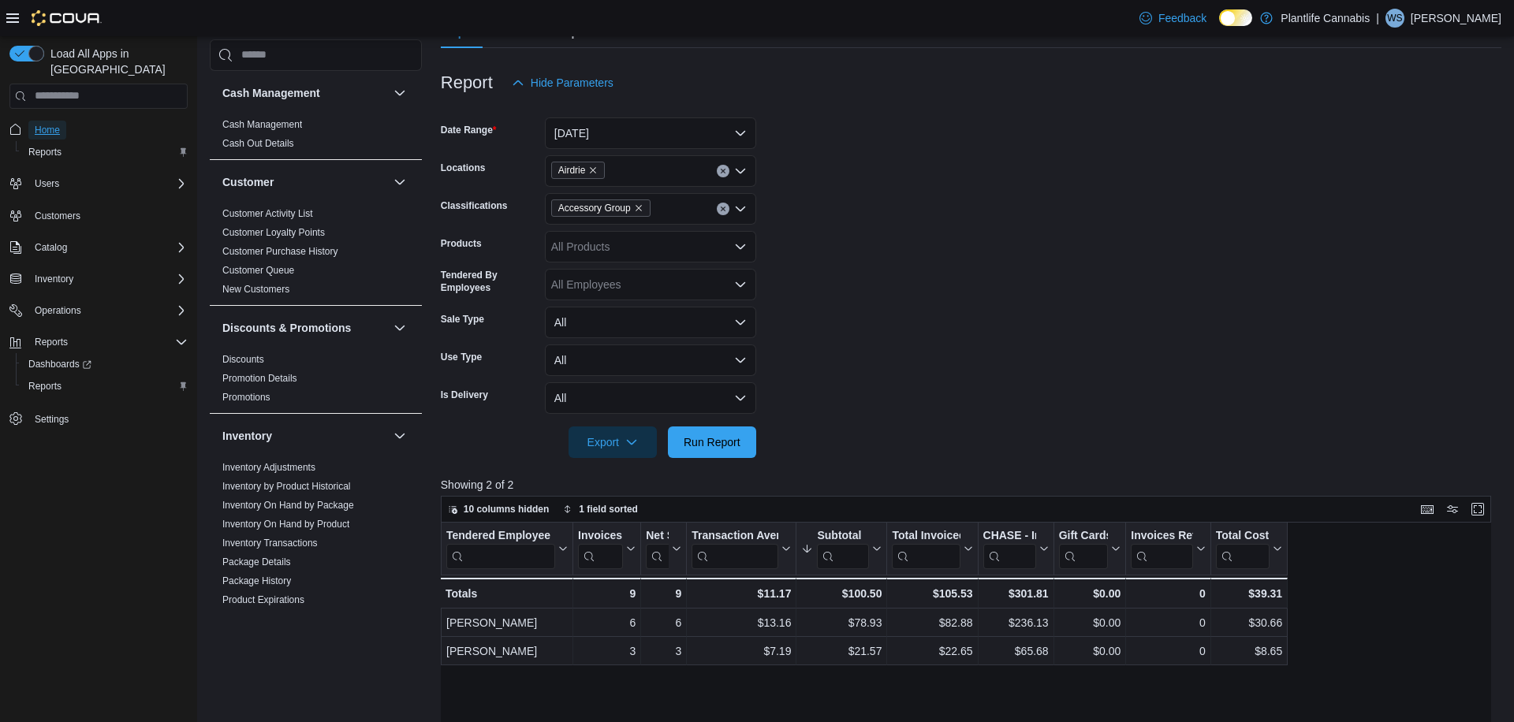
click at [49, 124] on span "Home" at bounding box center [47, 130] width 25 height 13
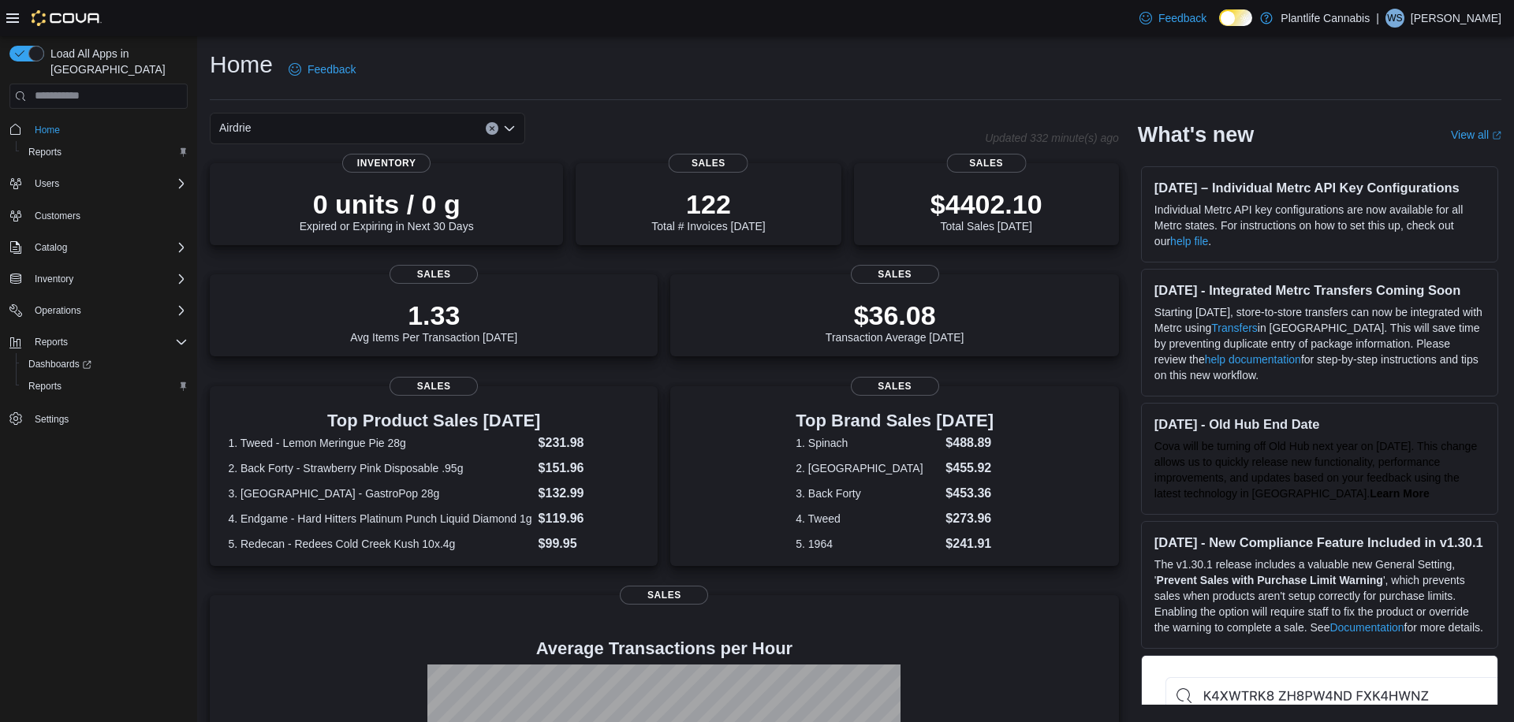
scroll to position [203, 0]
